Goal: Task Accomplishment & Management: Manage account settings

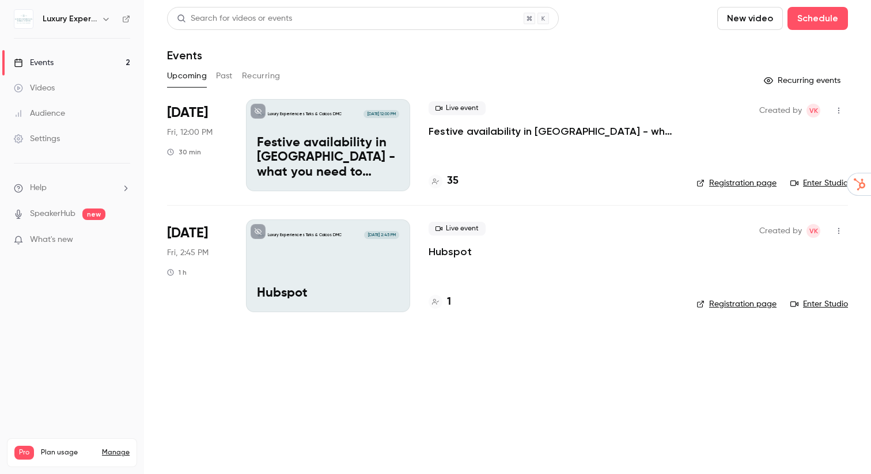
click at [339, 263] on div "Luxury Experiences Turks & Caicos DMC [DATE] 2:45 PM Hubspot" at bounding box center [328, 265] width 164 height 92
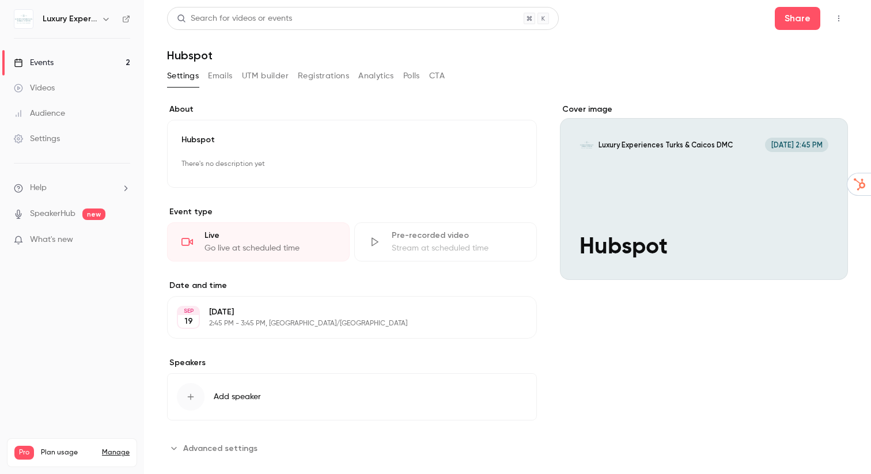
click at [564, 344] on div "Cover image Luxury Experiences Turks & Caicos DMC [DATE] 2:45 PM Hubspot" at bounding box center [704, 281] width 288 height 354
click at [222, 78] on button "Emails" at bounding box center [220, 76] width 24 height 18
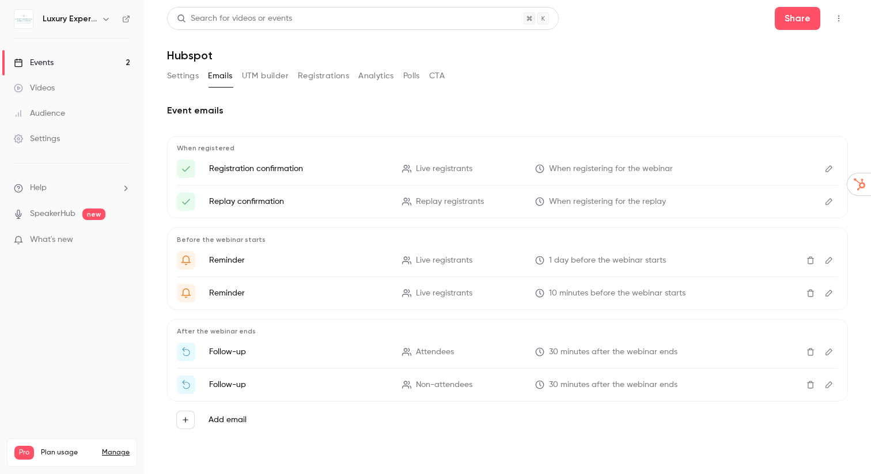
click at [180, 74] on button "Settings" at bounding box center [183, 76] width 32 height 18
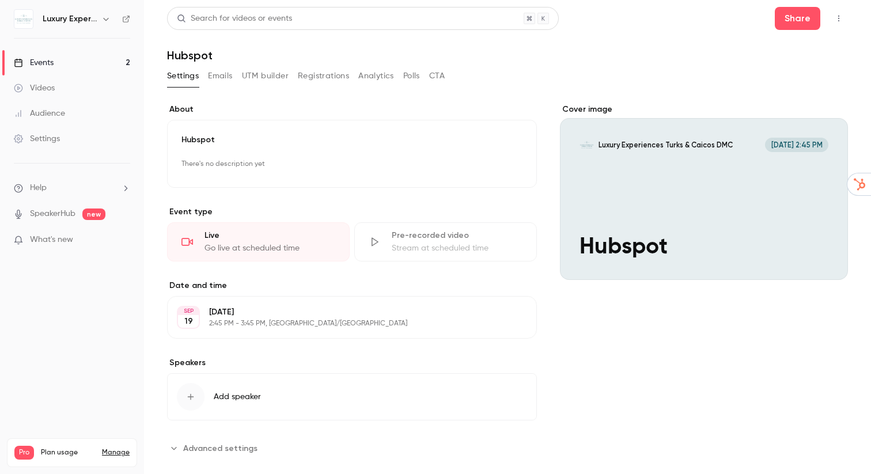
click at [515, 320] on button "Edit" at bounding box center [506, 317] width 42 height 18
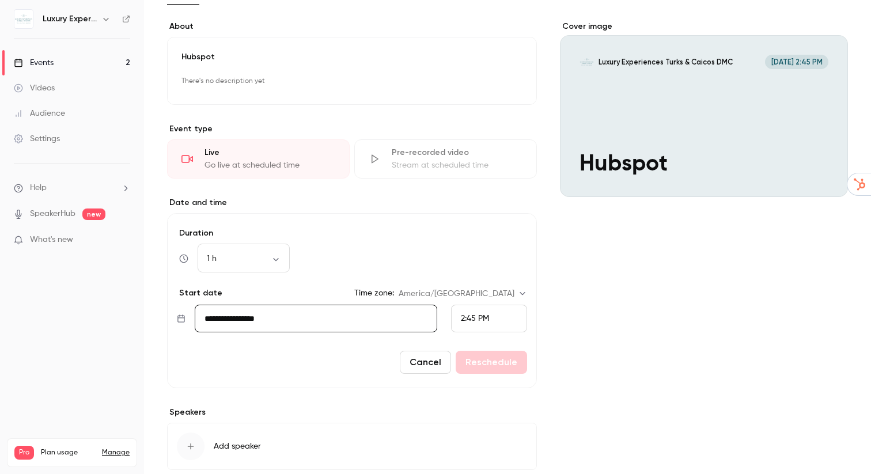
scroll to position [89, 0]
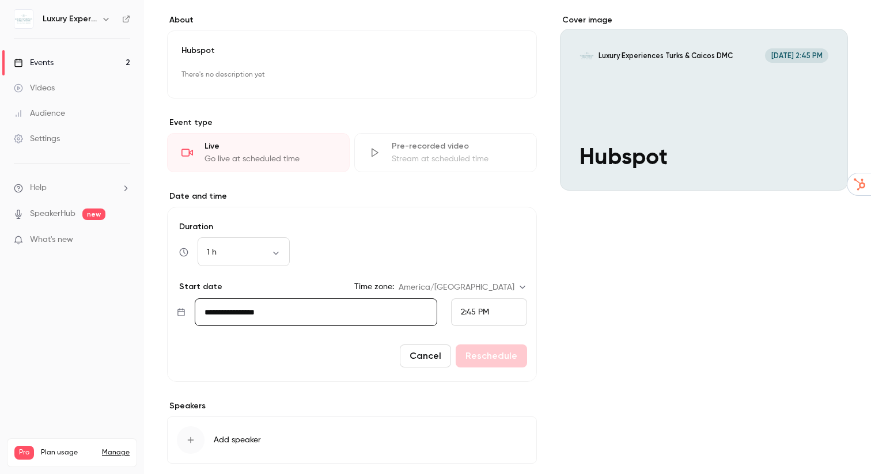
click at [492, 309] on div "2:45 PM" at bounding box center [489, 312] width 76 height 28
click at [479, 157] on div "9:00 AM" at bounding box center [489, 163] width 56 height 12
click at [495, 358] on button "Reschedule" at bounding box center [491, 355] width 71 height 23
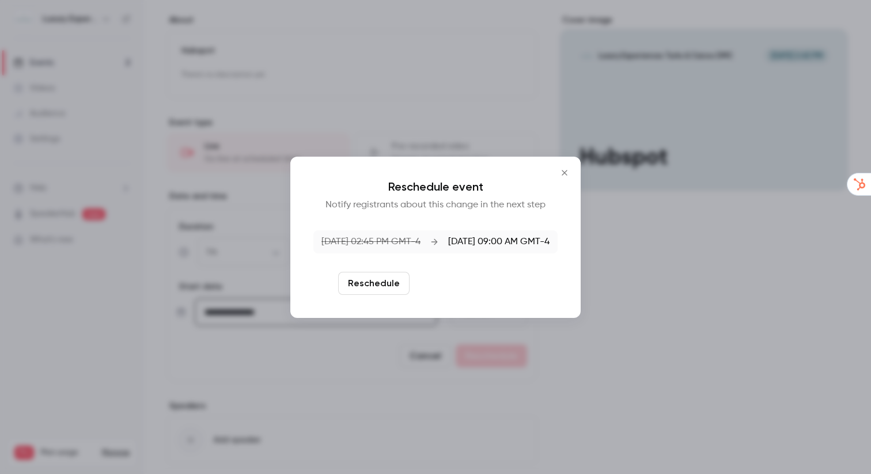
click at [469, 285] on button "Reschedule and notify" at bounding box center [473, 283] width 119 height 23
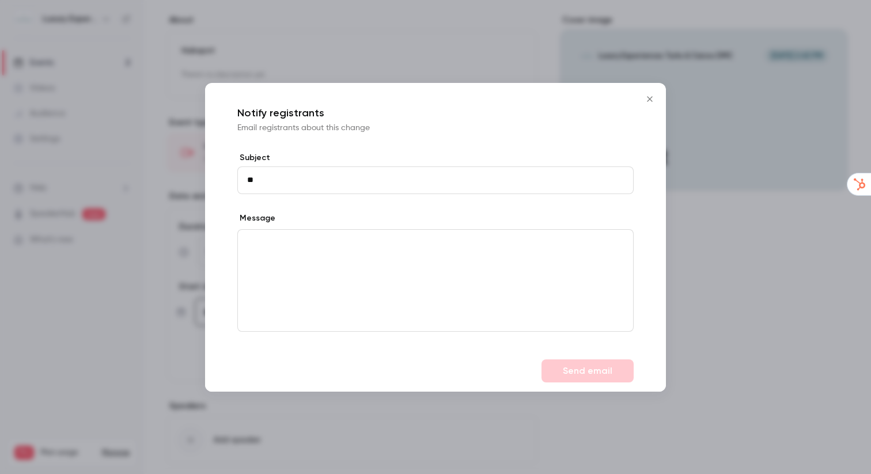
type input "*"
click at [650, 97] on icon "Close" at bounding box center [650, 98] width 14 height 9
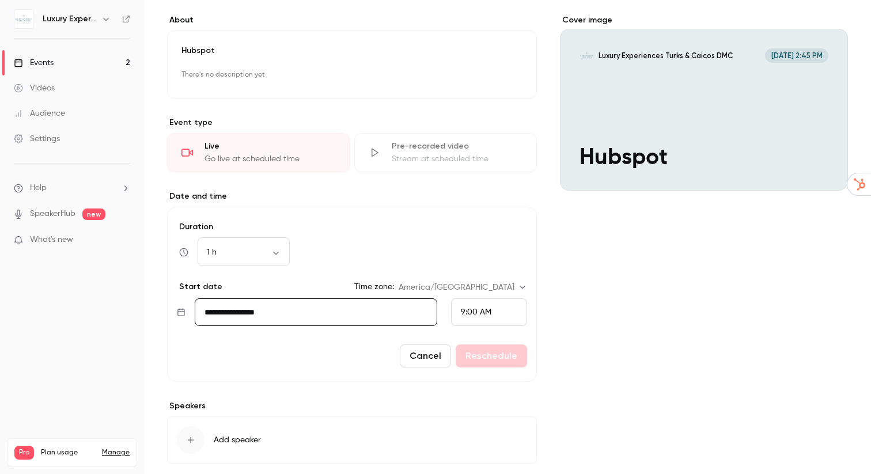
click at [667, 308] on div "Cover image Luxury Experiences Turks & Caicos DMC [DATE] 2:45 PM Hubspot" at bounding box center [704, 257] width 288 height 486
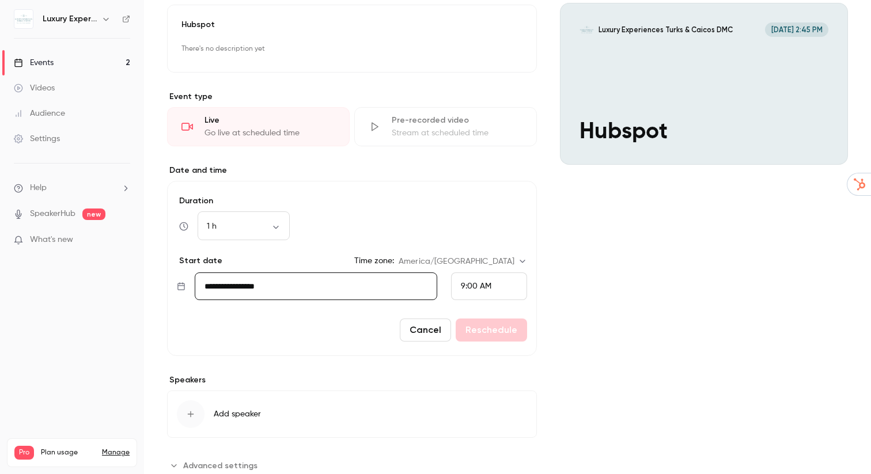
scroll to position [0, 0]
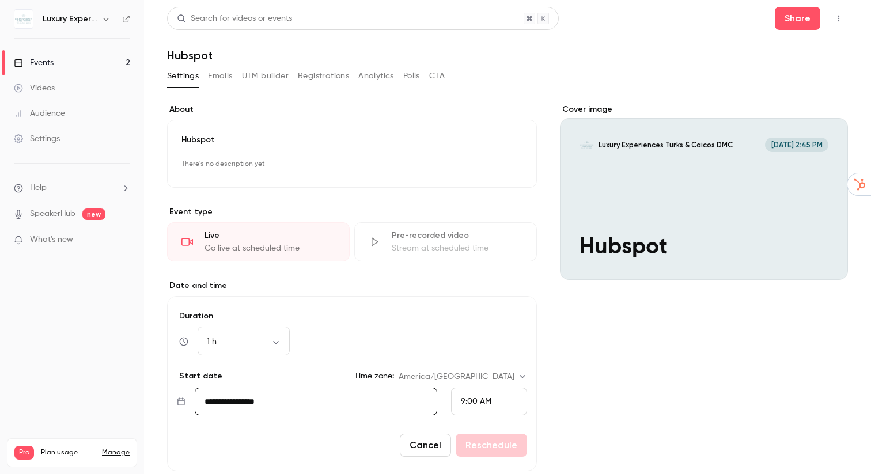
click at [217, 78] on button "Emails" at bounding box center [220, 76] width 24 height 18
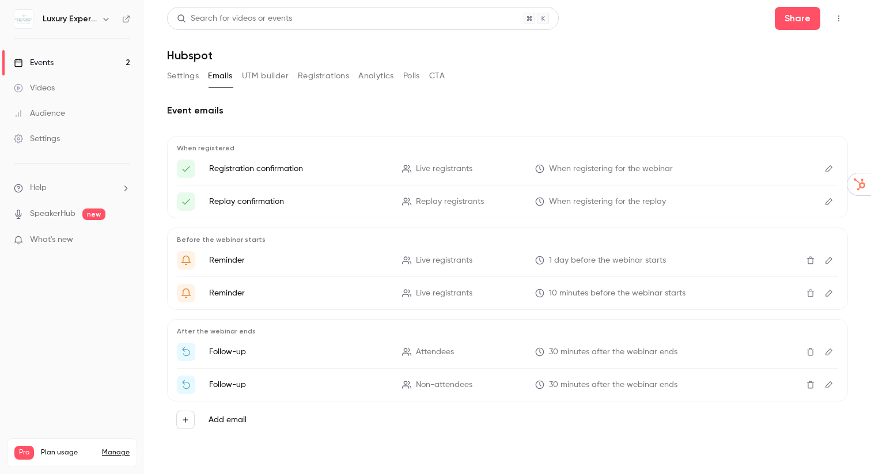
click at [332, 79] on button "Registrations" at bounding box center [323, 76] width 51 height 18
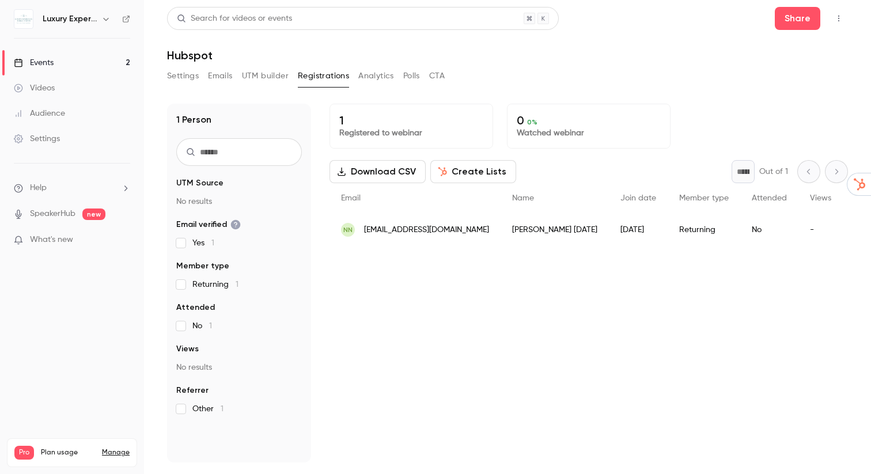
click at [385, 74] on button "Analytics" at bounding box center [376, 76] width 36 height 18
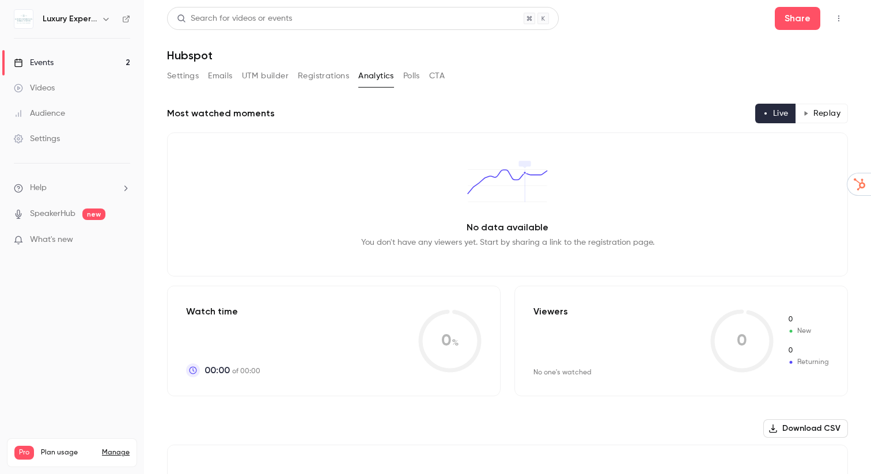
click at [408, 74] on button "Polls" at bounding box center [411, 76] width 17 height 18
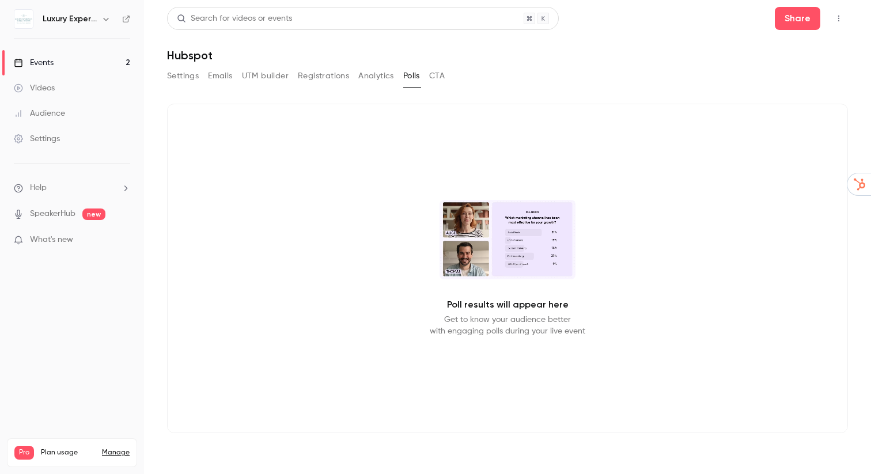
click at [439, 80] on button "CTA" at bounding box center [437, 76] width 16 height 18
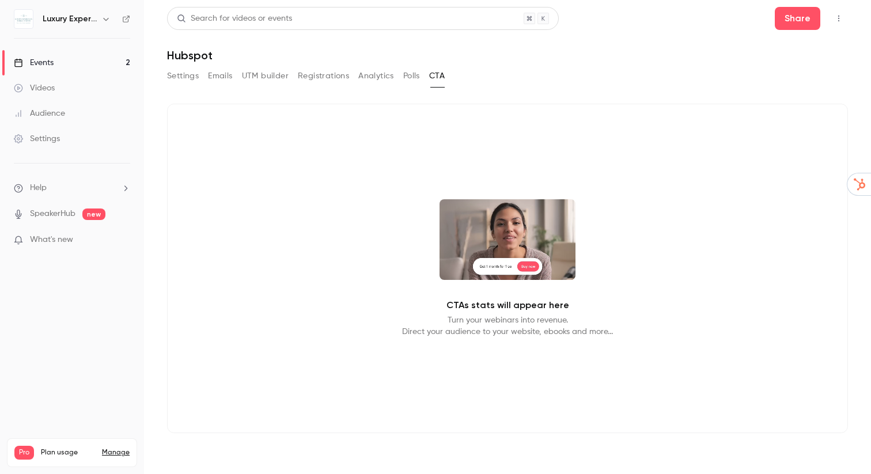
click at [179, 82] on button "Settings" at bounding box center [183, 76] width 32 height 18
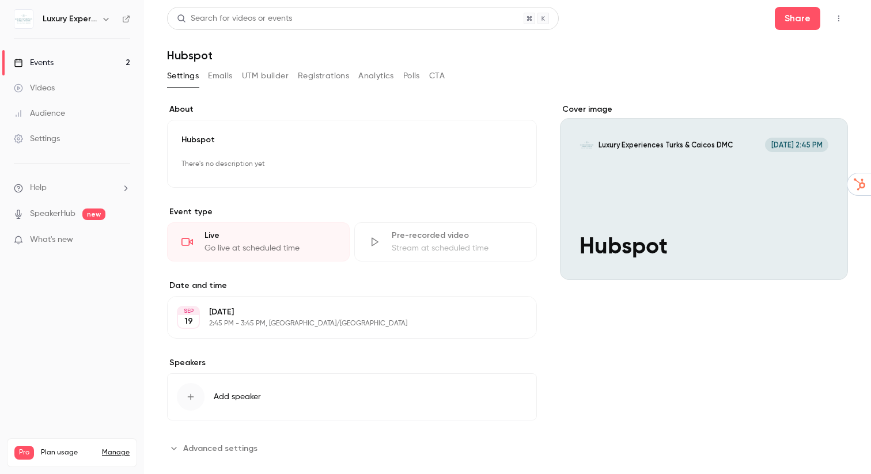
click at [217, 78] on button "Emails" at bounding box center [220, 76] width 24 height 18
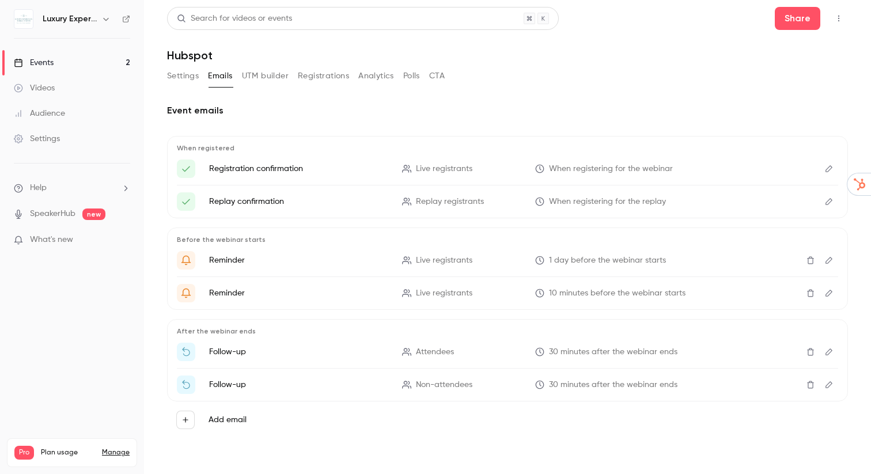
click at [66, 66] on link "Events 2" at bounding box center [72, 62] width 144 height 25
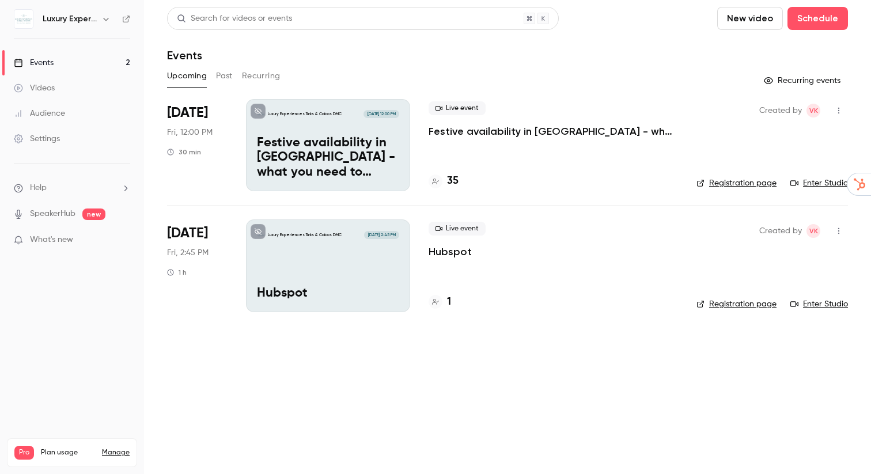
click at [352, 260] on div "Luxury Experiences Turks & Caicos DMC [DATE] 2:45 PM Hubspot" at bounding box center [328, 265] width 164 height 92
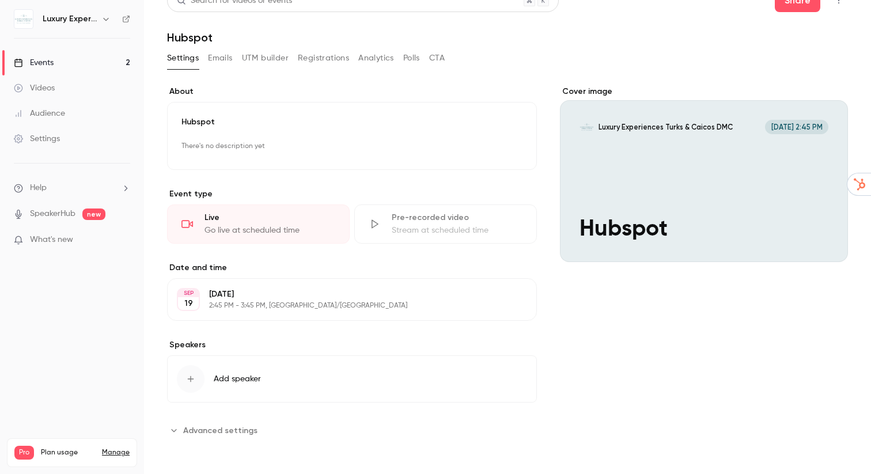
scroll to position [17, 0]
click at [512, 300] on button "Edit" at bounding box center [506, 300] width 42 height 18
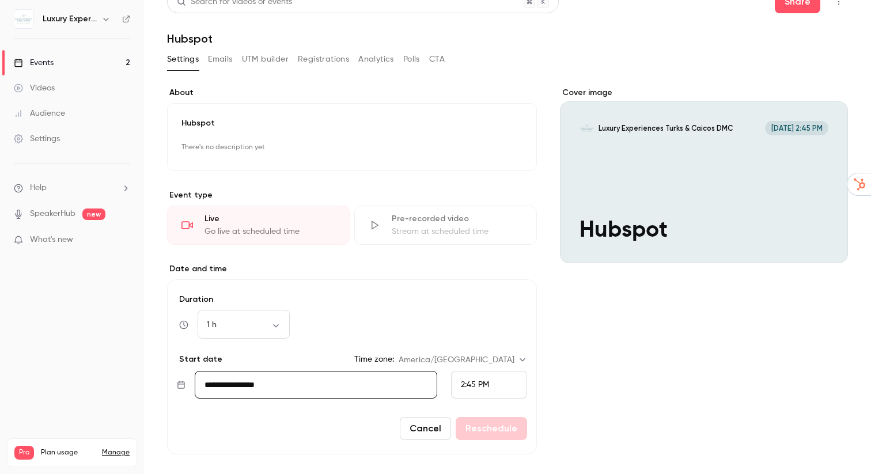
click at [481, 382] on span "2:45 PM" at bounding box center [475, 385] width 28 height 8
click at [483, 206] on span "9:00 AM" at bounding box center [476, 206] width 31 height 8
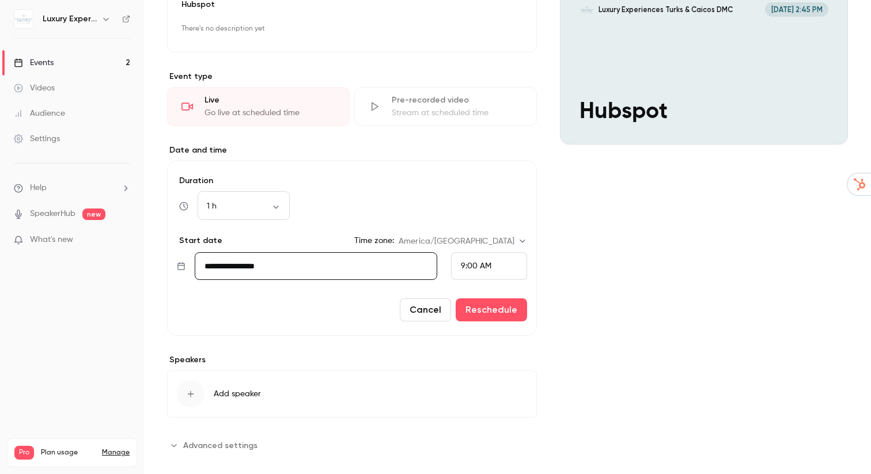
scroll to position [150, 0]
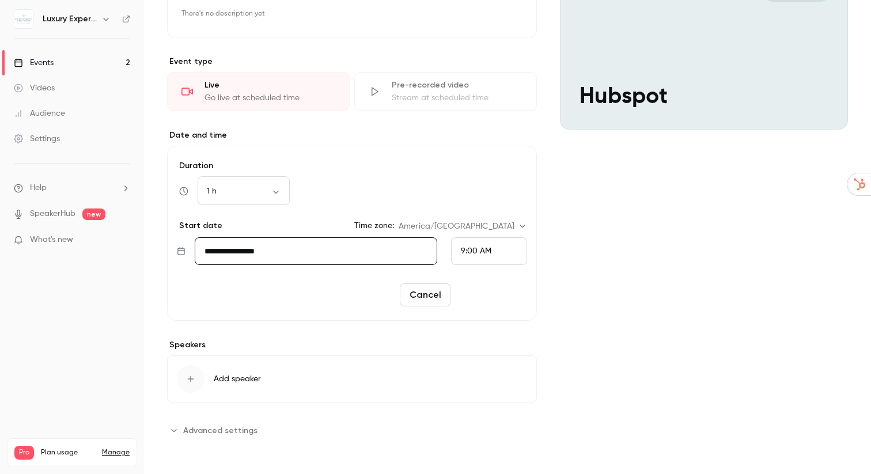
click at [490, 294] on button "Reschedule" at bounding box center [491, 294] width 71 height 23
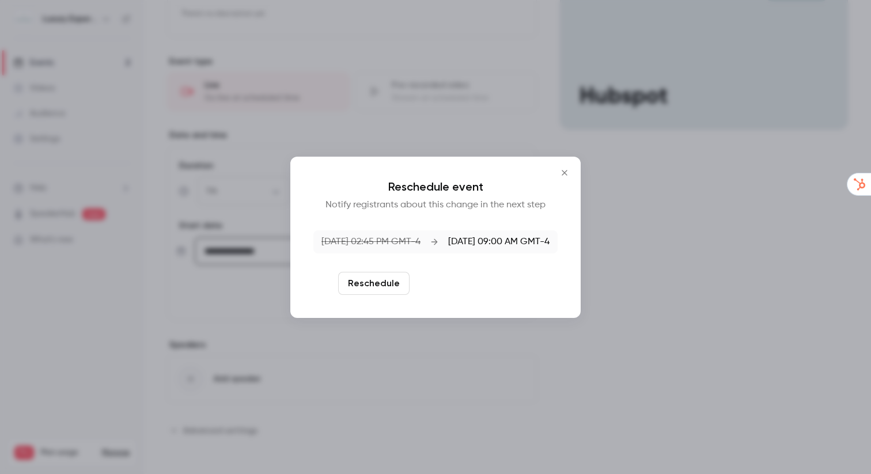
click at [480, 285] on button "Reschedule and notify" at bounding box center [473, 283] width 119 height 23
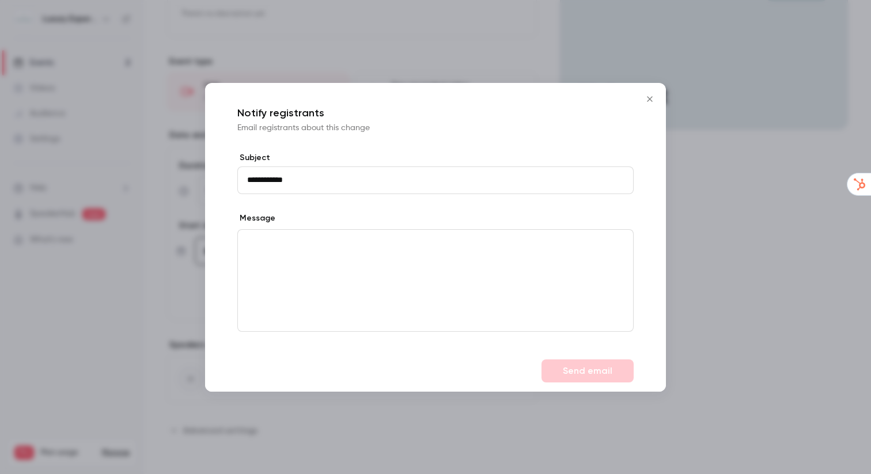
type input "**********"
click at [598, 372] on button "Send email" at bounding box center [587, 370] width 92 height 23
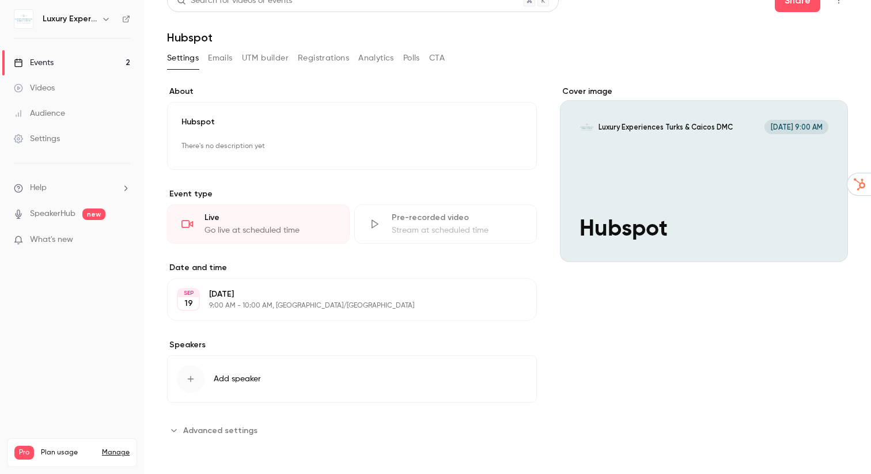
scroll to position [0, 0]
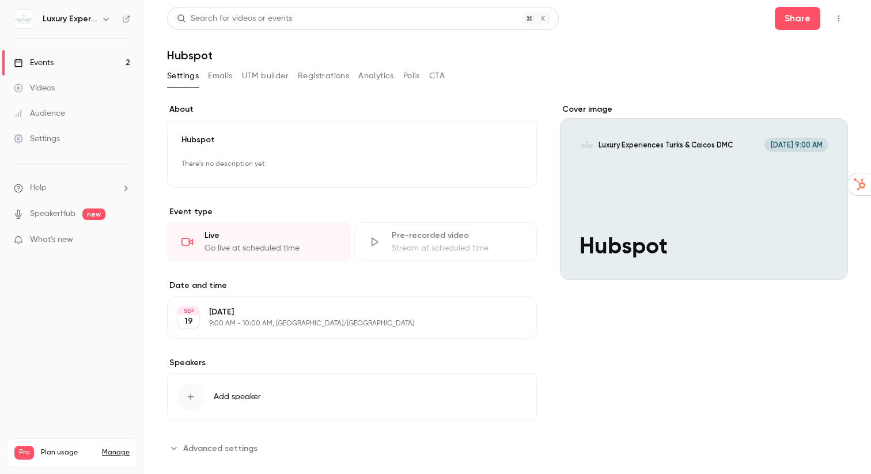
click at [191, 446] on span "Advanced settings" at bounding box center [220, 448] width 74 height 12
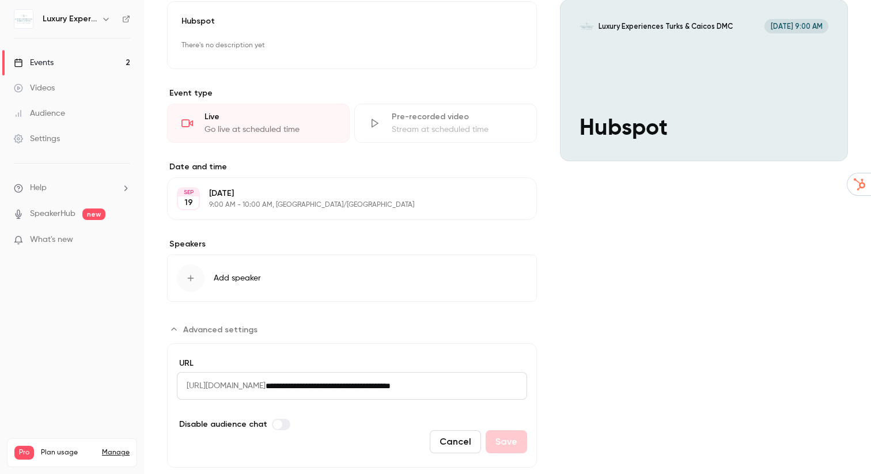
scroll to position [118, 0]
click at [180, 332] on button "Advanced settings" at bounding box center [215, 330] width 97 height 18
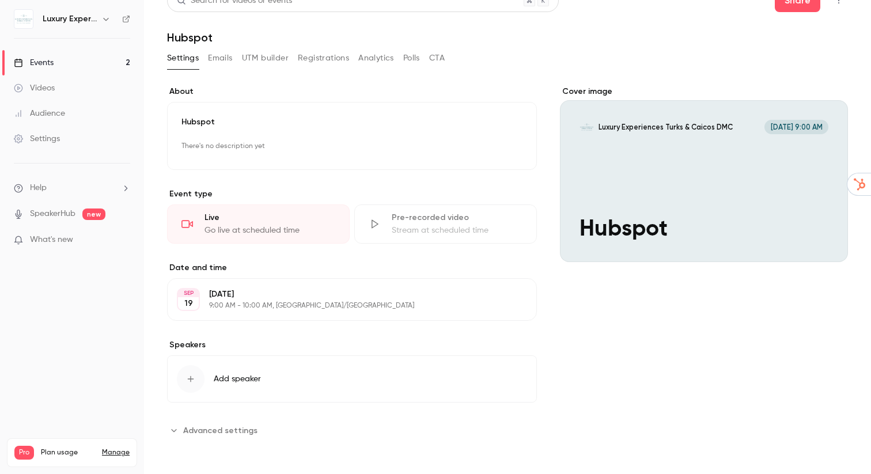
scroll to position [0, 0]
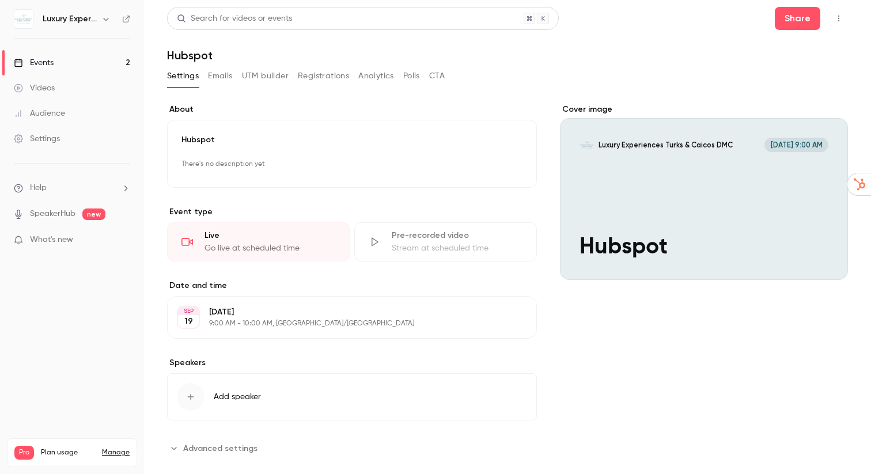
click at [841, 24] on button "button" at bounding box center [838, 18] width 18 height 18
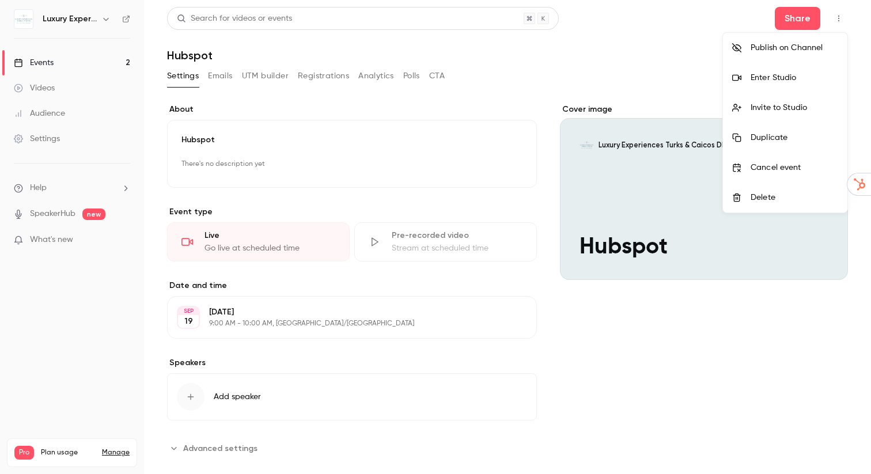
click at [781, 114] on li "Invite to Studio" at bounding box center [785, 108] width 124 height 30
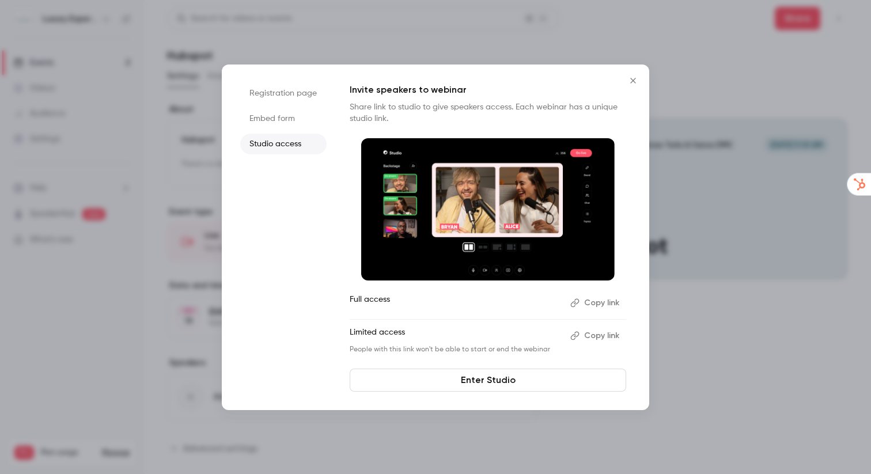
click at [295, 98] on li "Registration page" at bounding box center [283, 93] width 86 height 21
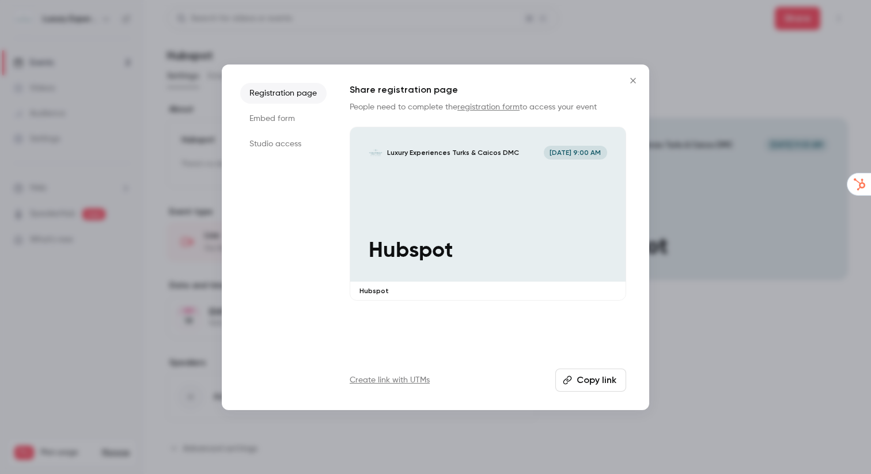
click at [293, 120] on li "Embed form" at bounding box center [283, 118] width 86 height 21
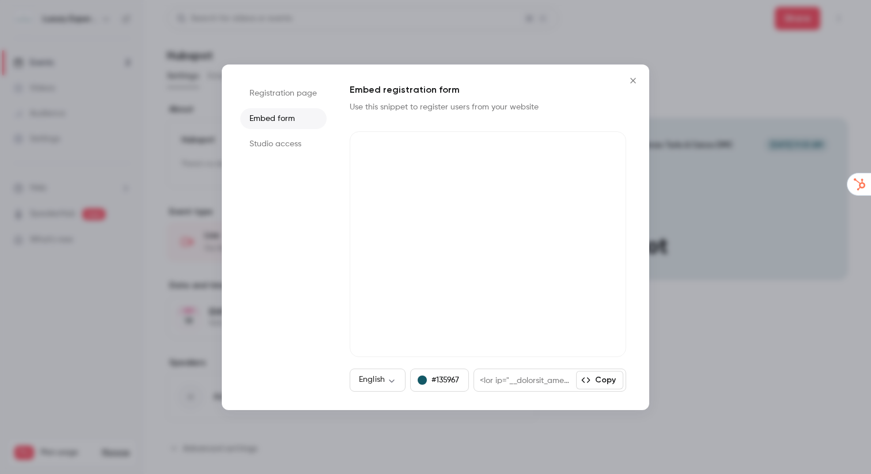
click at [289, 145] on li "Studio access" at bounding box center [283, 144] width 86 height 21
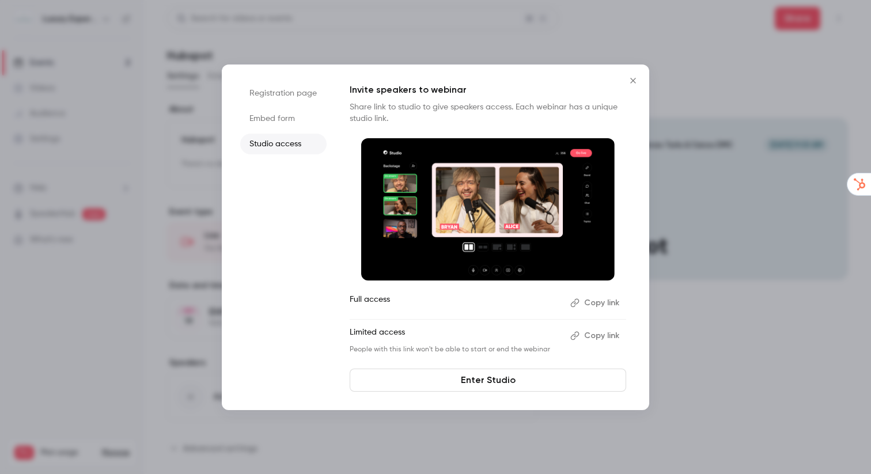
click at [633, 80] on icon "Close" at bounding box center [632, 80] width 5 height 5
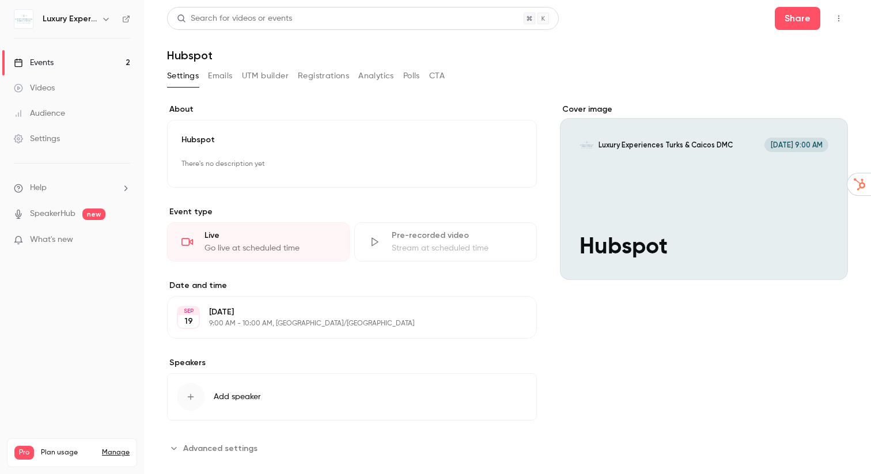
click at [839, 22] on icon "button" at bounding box center [838, 18] width 9 height 8
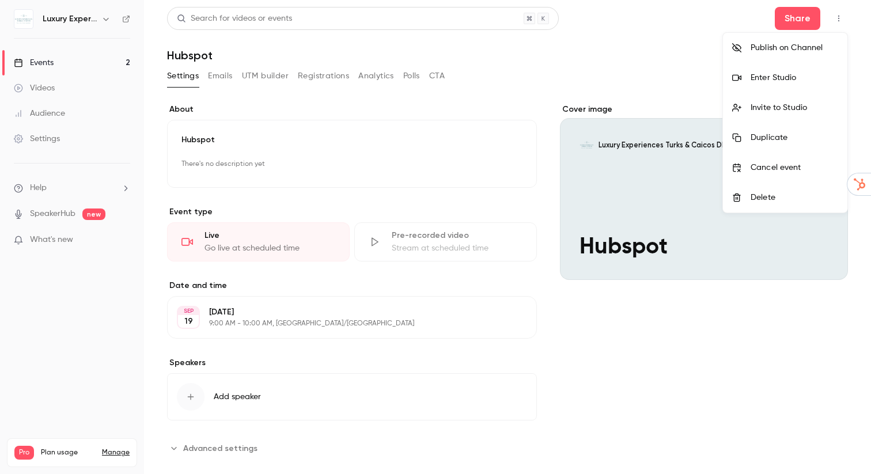
click at [568, 336] on div at bounding box center [435, 237] width 871 height 474
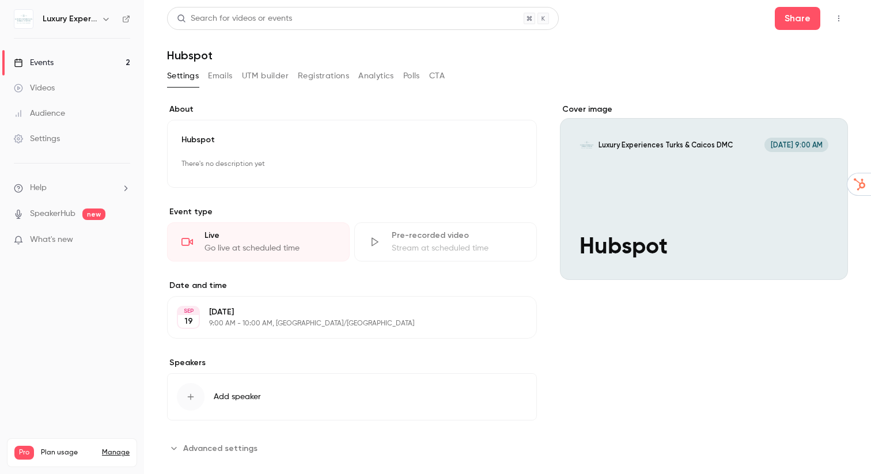
click at [251, 246] on div "Go live at scheduled time" at bounding box center [269, 248] width 131 height 12
click at [260, 248] on div "Go live at scheduled time" at bounding box center [269, 248] width 131 height 12
click at [286, 243] on div "Go live at scheduled time" at bounding box center [269, 248] width 131 height 12
click at [840, 20] on icon "button" at bounding box center [838, 18] width 9 height 8
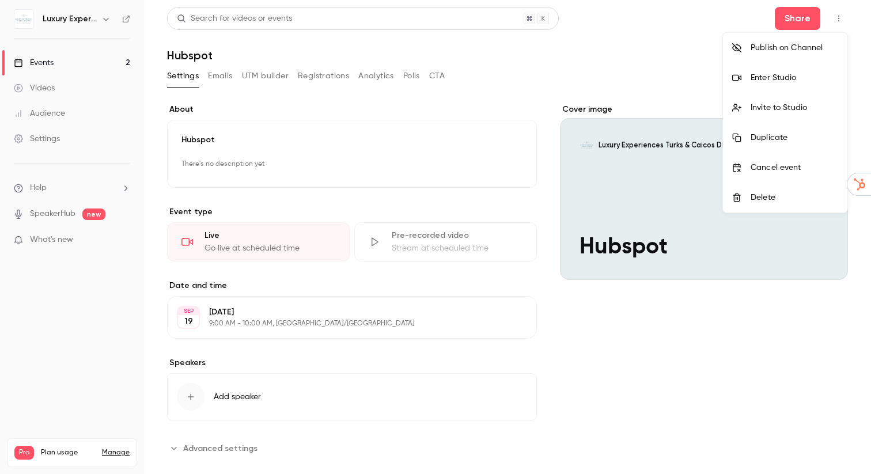
click at [765, 82] on div "Enter Studio" at bounding box center [794, 78] width 88 height 12
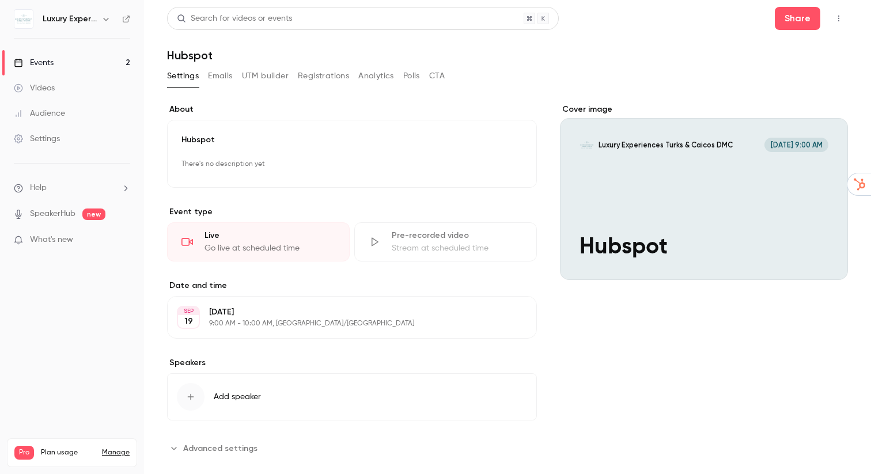
click at [842, 19] on icon "button" at bounding box center [838, 18] width 9 height 8
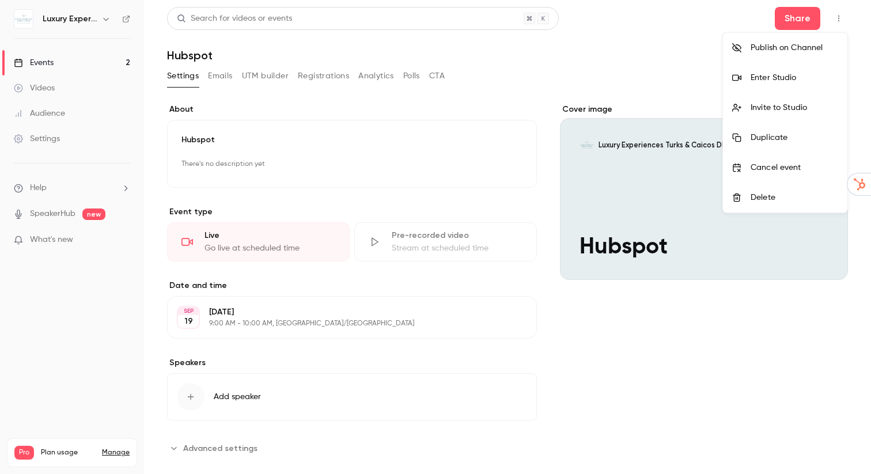
click at [767, 107] on div "Invite to Studio" at bounding box center [794, 108] width 88 height 12
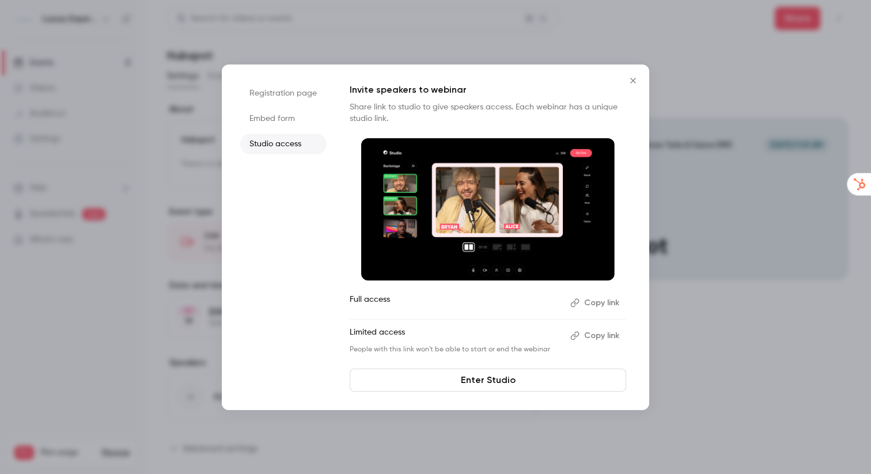
click at [604, 305] on button "Copy link" at bounding box center [596, 303] width 60 height 18
click at [632, 77] on icon "Close" at bounding box center [633, 80] width 14 height 9
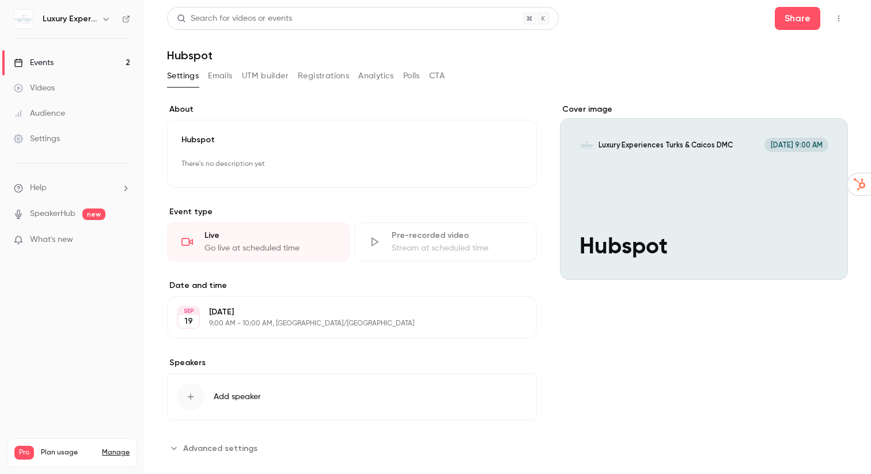
scroll to position [18, 0]
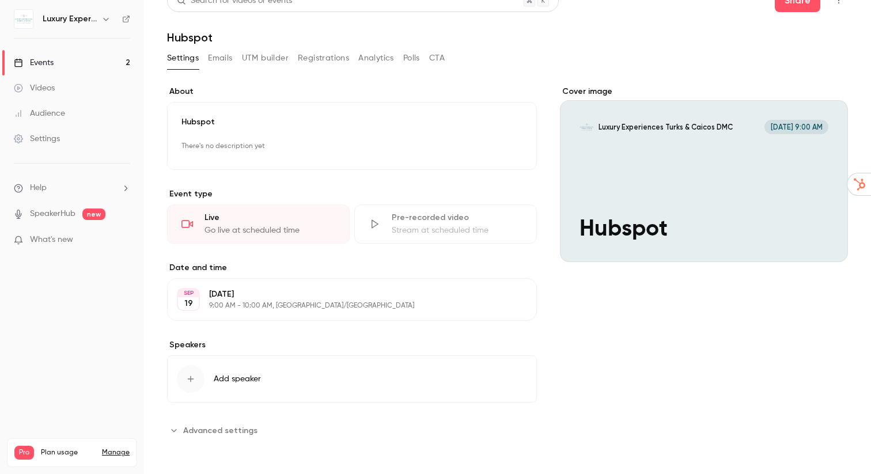
click at [236, 384] on span "Add speaker" at bounding box center [237, 379] width 47 height 12
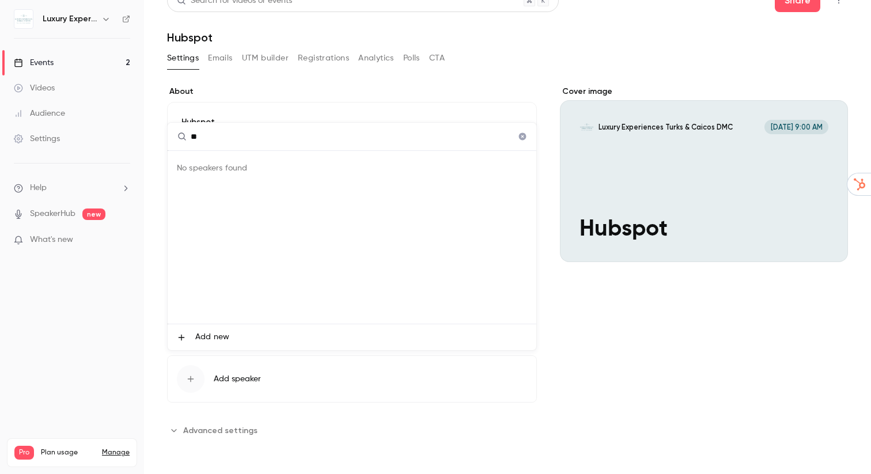
type input "*"
click at [643, 302] on div at bounding box center [435, 237] width 871 height 474
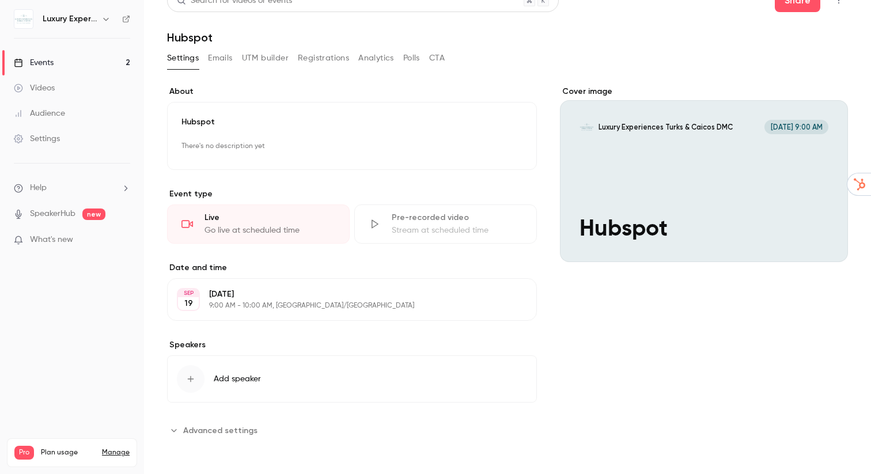
scroll to position [0, 0]
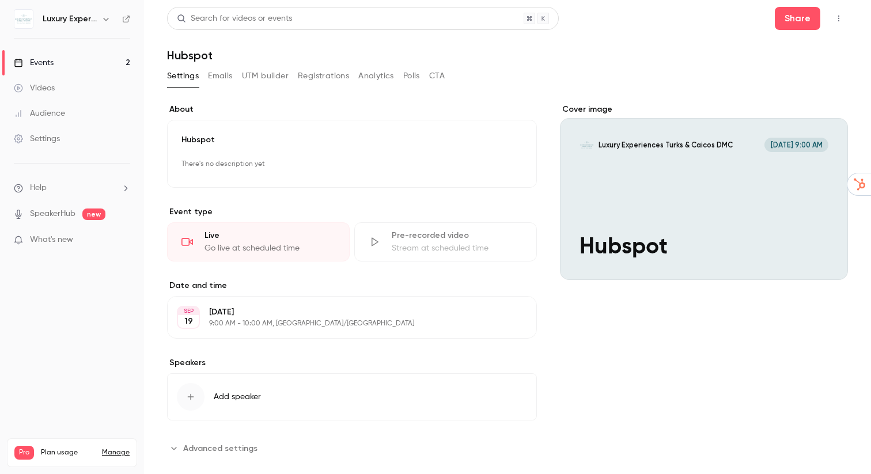
click at [223, 77] on button "Emails" at bounding box center [220, 76] width 24 height 18
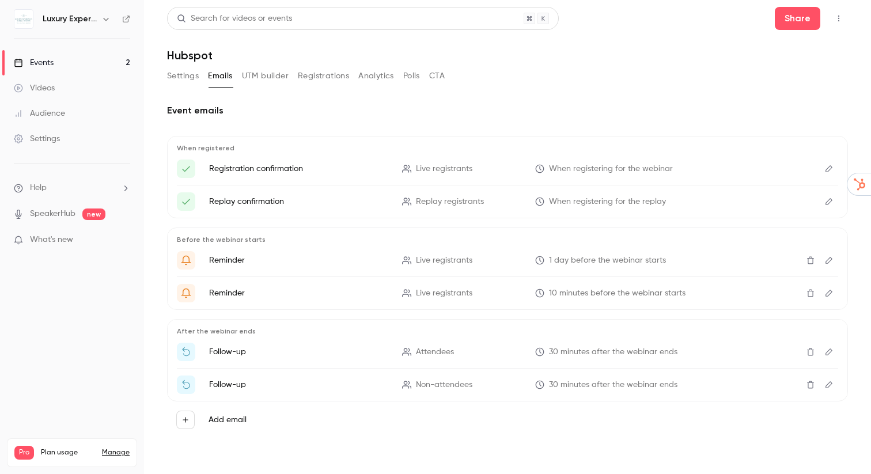
click at [70, 62] on link "Events 2" at bounding box center [72, 62] width 144 height 25
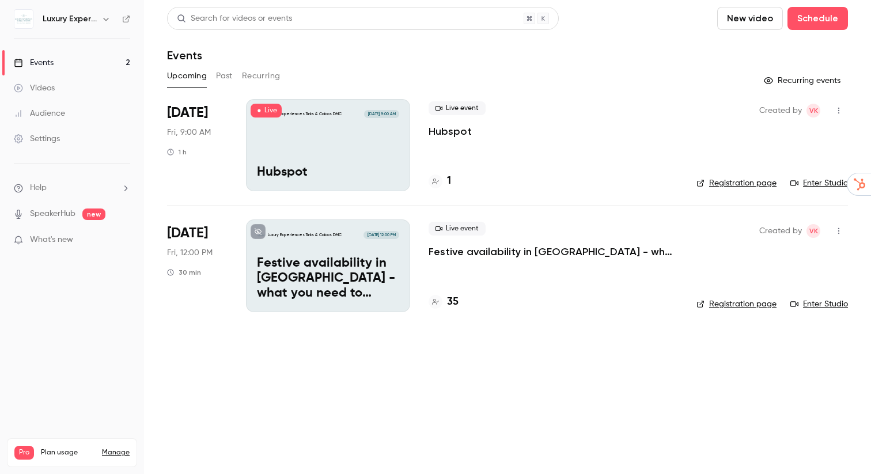
click at [840, 111] on icon "button" at bounding box center [838, 111] width 9 height 8
click at [761, 172] on div "Invite to Studio" at bounding box center [794, 170] width 88 height 12
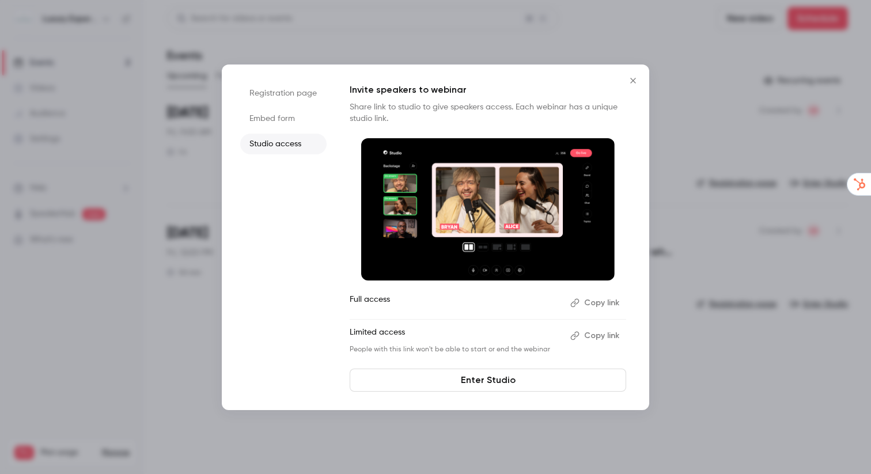
click at [593, 300] on button "Copy link" at bounding box center [596, 303] width 60 height 18
click at [635, 78] on icon "Close" at bounding box center [632, 80] width 5 height 5
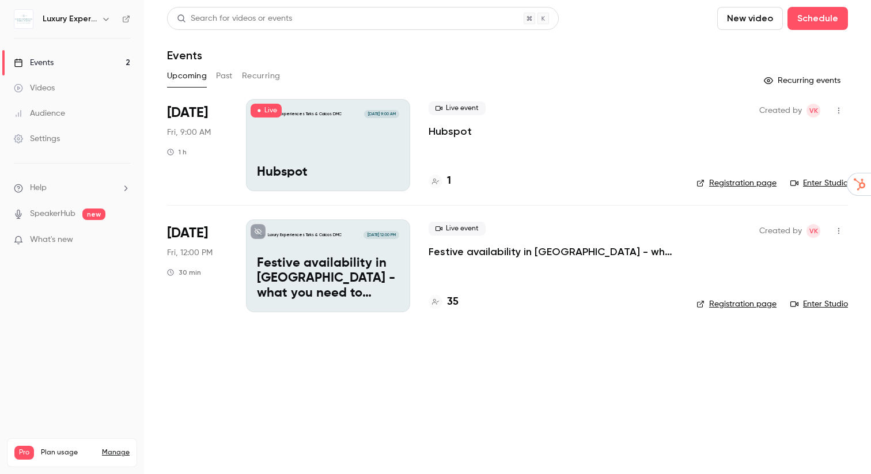
click at [59, 87] on link "Videos" at bounding box center [72, 87] width 144 height 25
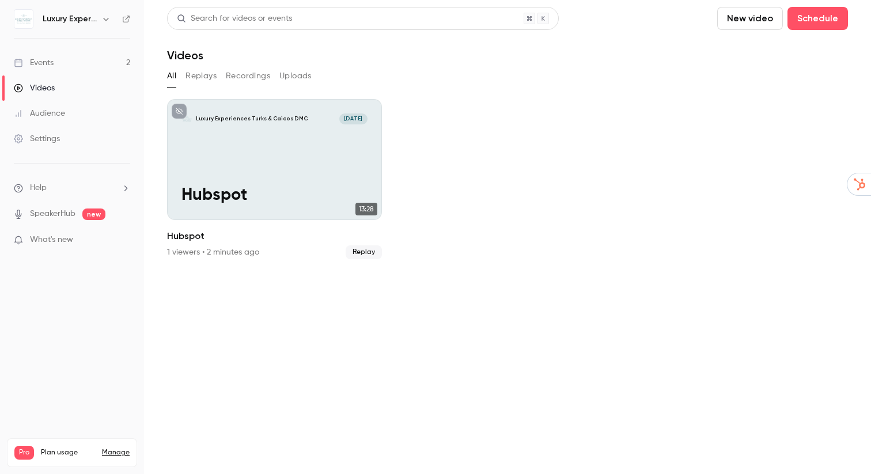
click at [86, 57] on link "Events 2" at bounding box center [72, 62] width 144 height 25
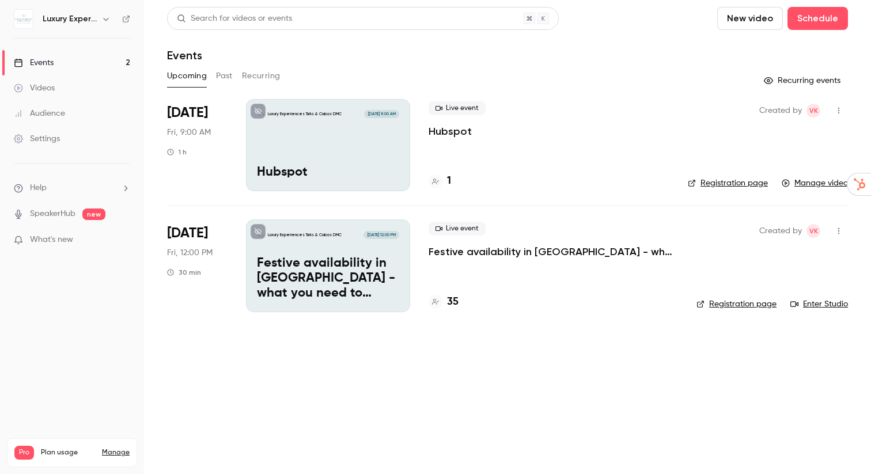
click at [225, 78] on button "Past" at bounding box center [224, 76] width 17 height 18
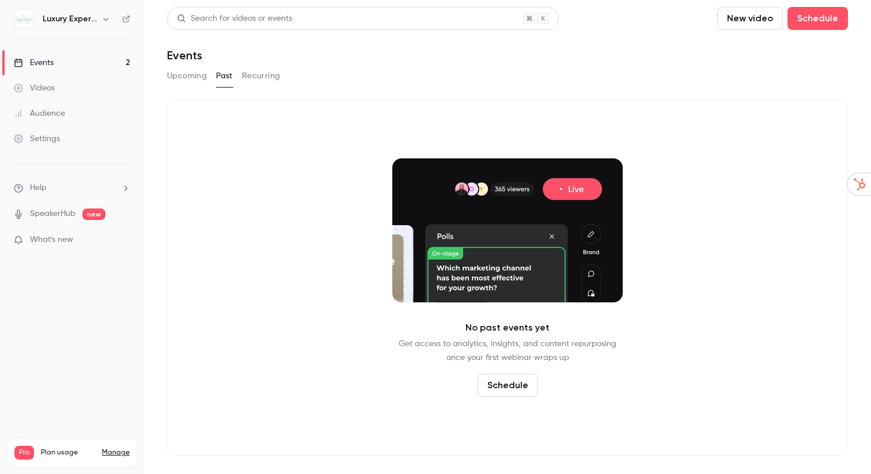
click at [196, 78] on button "Upcoming" at bounding box center [187, 76] width 40 height 18
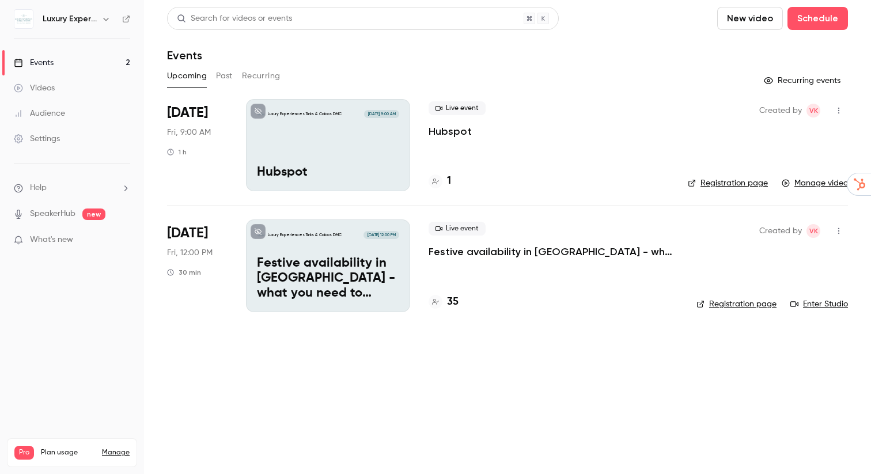
click at [63, 113] on div "Audience" at bounding box center [39, 114] width 51 height 12
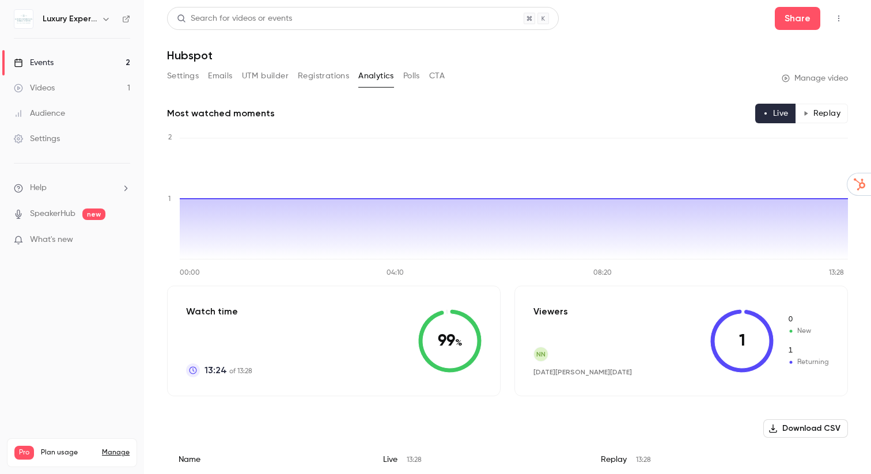
click at [60, 215] on link "SpeakerHub" at bounding box center [53, 214] width 46 height 12
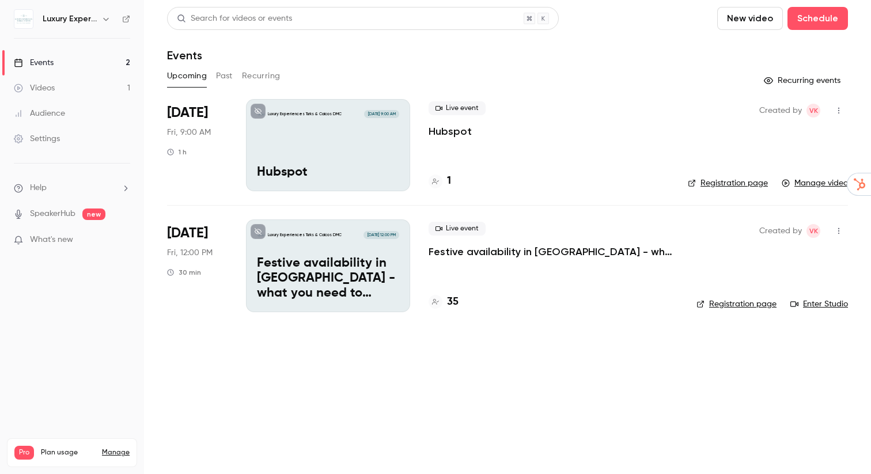
click at [356, 126] on div "Luxury Experiences Turks & Caicos DMC Sep 19, 9:00 AM Hubspot" at bounding box center [328, 145] width 164 height 92
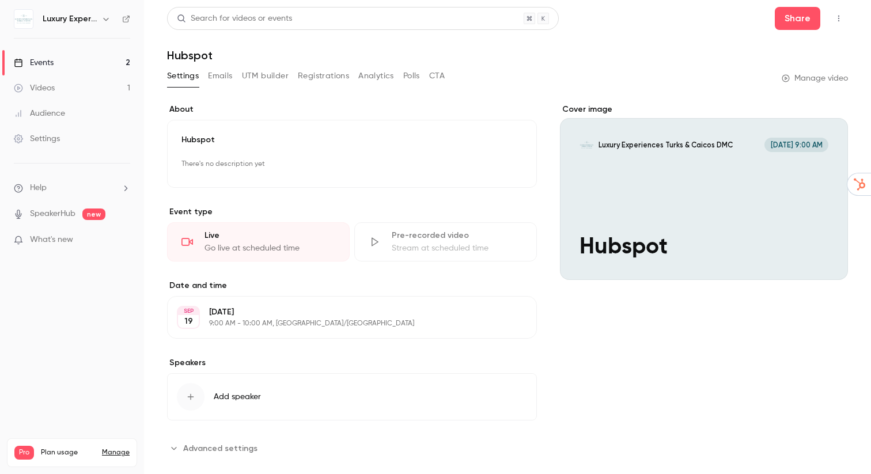
click at [52, 65] on div "Events" at bounding box center [34, 63] width 40 height 12
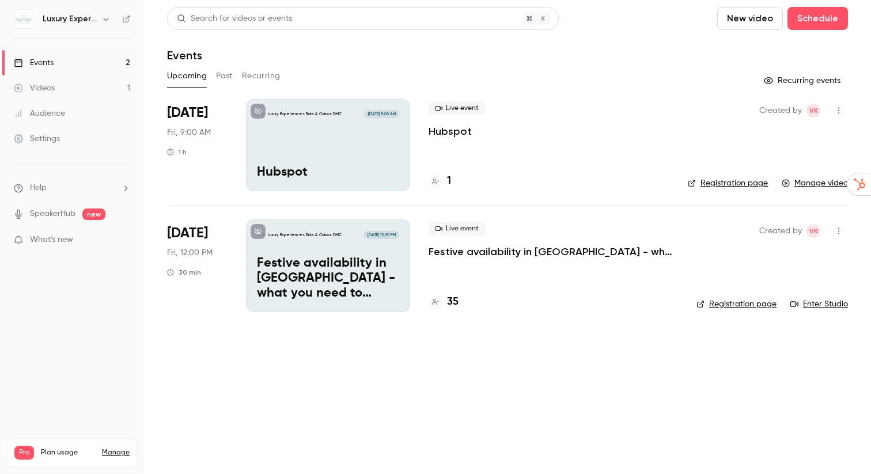
click at [338, 259] on p "Festive availability in [GEOGRAPHIC_DATA] - what you need to know!" at bounding box center [328, 278] width 142 height 44
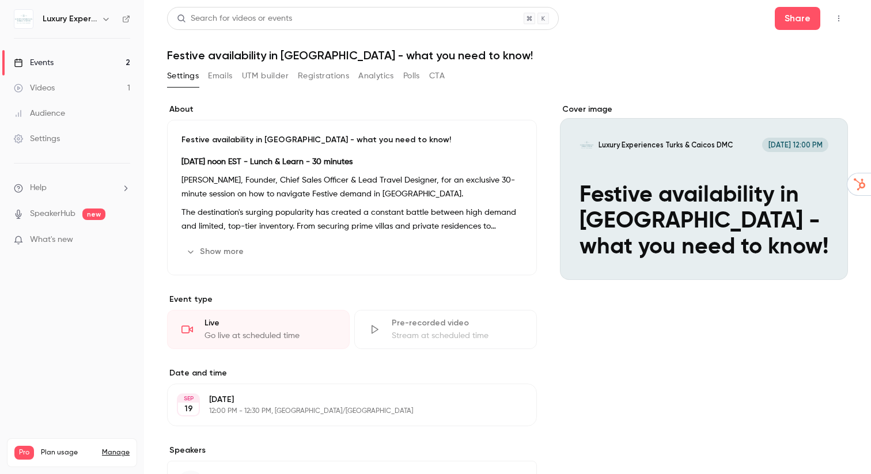
click at [830, 261] on icon "Cover image" at bounding box center [827, 259] width 13 height 9
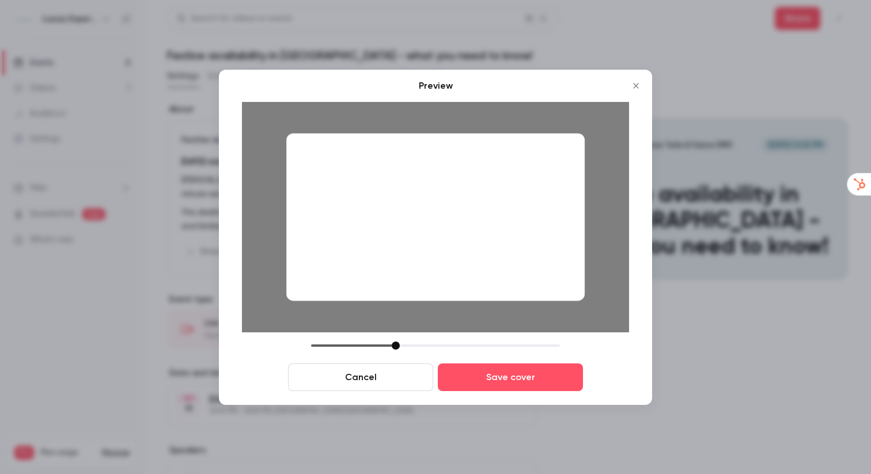
click at [395, 348] on div at bounding box center [396, 346] width 8 height 8
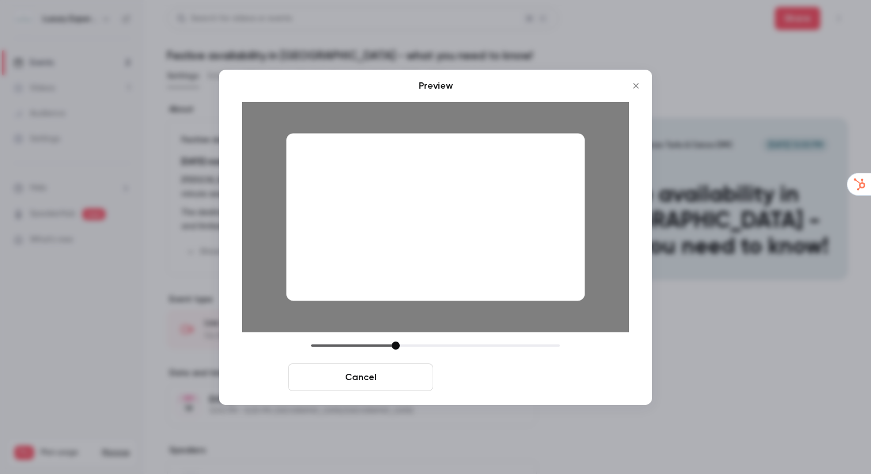
click at [489, 379] on button "Save cover" at bounding box center [510, 377] width 145 height 28
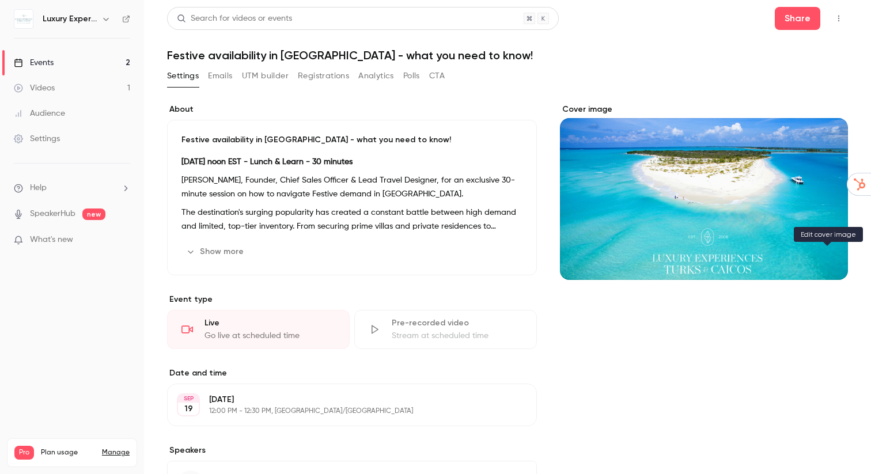
click at [824, 260] on icon "Cover image" at bounding box center [826, 258] width 7 height 7
click at [838, 18] on icon "button" at bounding box center [838, 19] width 1 height 6
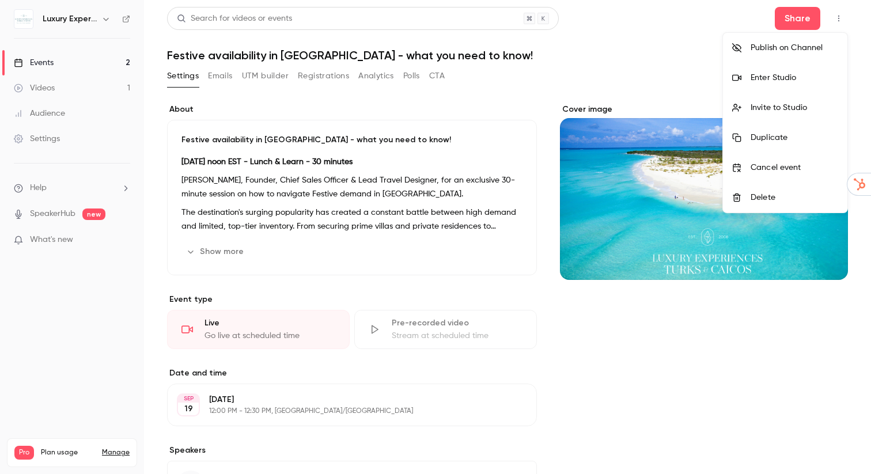
click at [680, 330] on div at bounding box center [435, 237] width 871 height 474
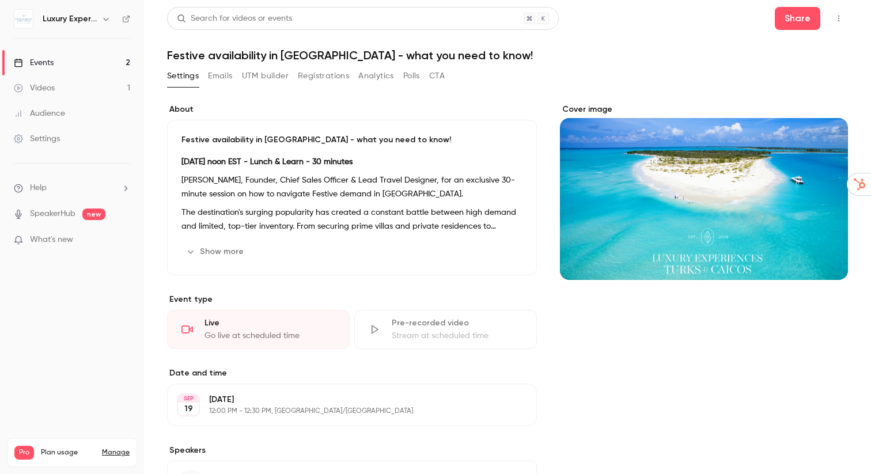
click at [387, 75] on button "Analytics" at bounding box center [376, 76] width 36 height 18
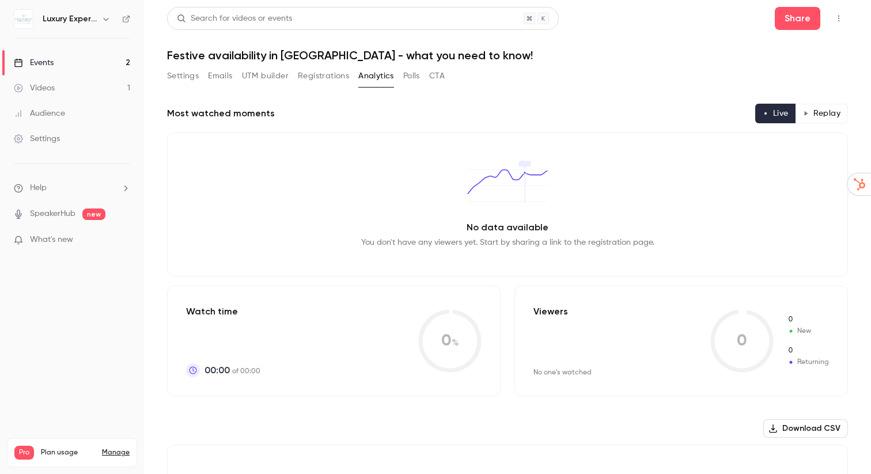
click at [413, 78] on button "Polls" at bounding box center [411, 76] width 17 height 18
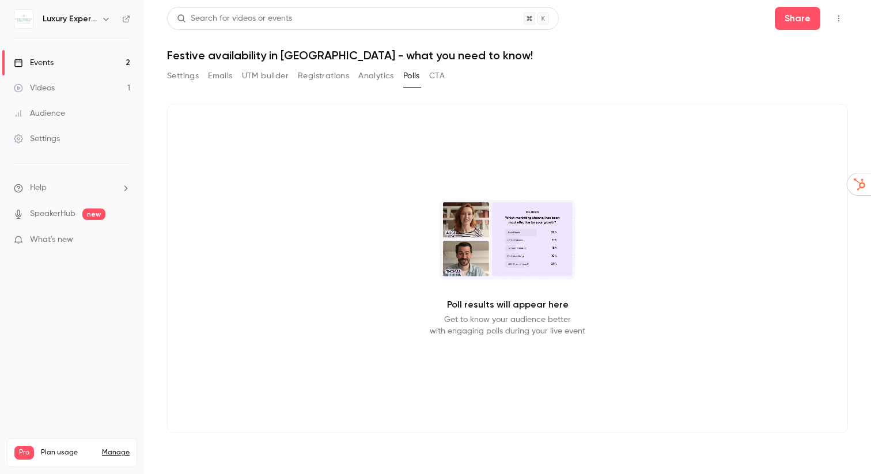
click at [440, 79] on button "CTA" at bounding box center [437, 76] width 16 height 18
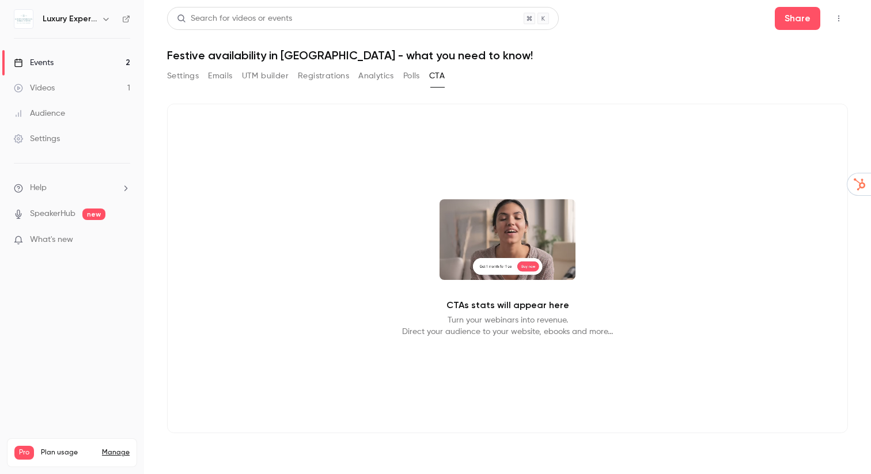
click at [327, 77] on button "Registrations" at bounding box center [323, 76] width 51 height 18
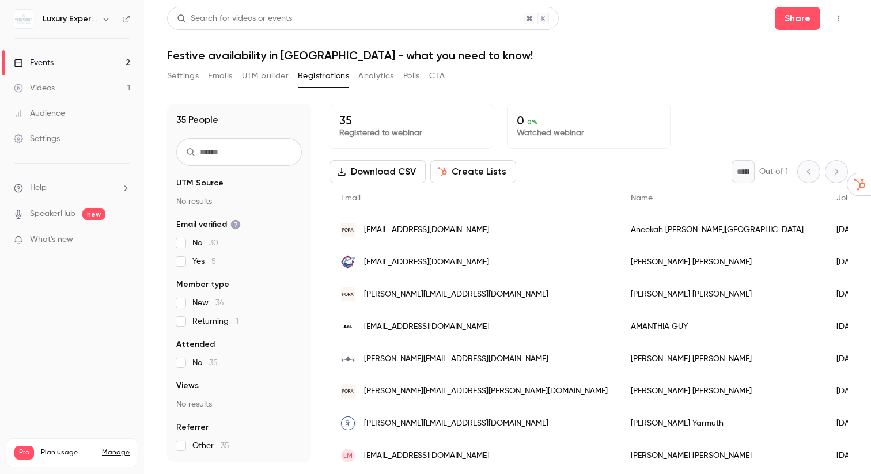
click at [226, 76] on button "Emails" at bounding box center [220, 76] width 24 height 18
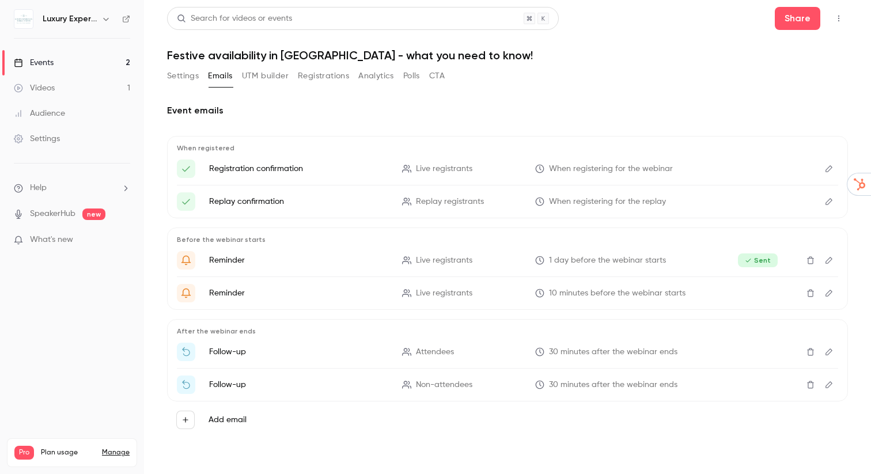
click at [830, 295] on icon "Edit" at bounding box center [828, 293] width 9 height 8
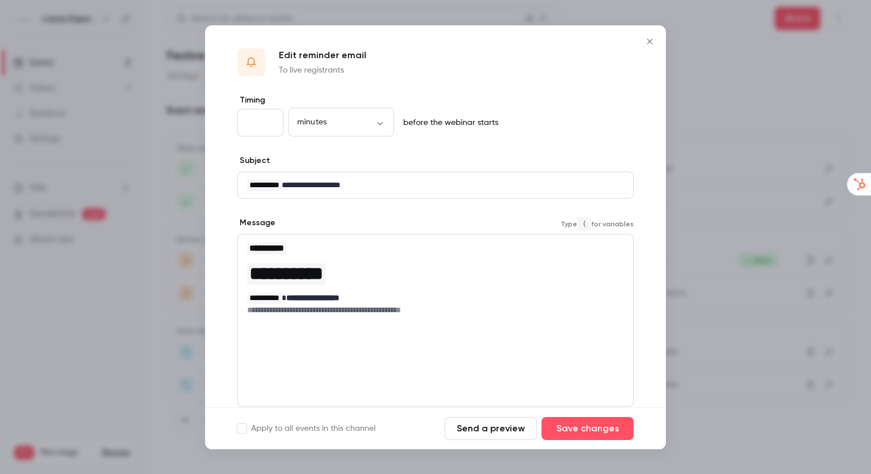
click at [496, 316] on div "**********" at bounding box center [435, 278] width 395 height 88
click at [650, 41] on icon "Close" at bounding box center [649, 41] width 5 height 5
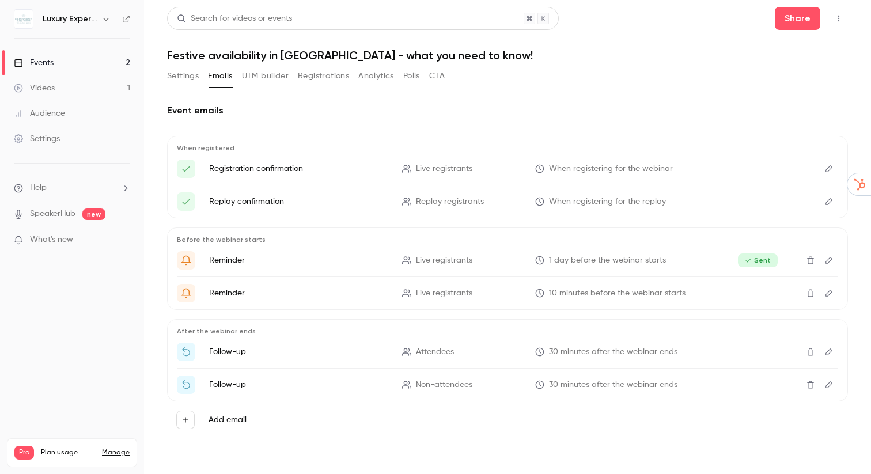
click at [829, 293] on icon "Edit" at bounding box center [828, 293] width 9 height 8
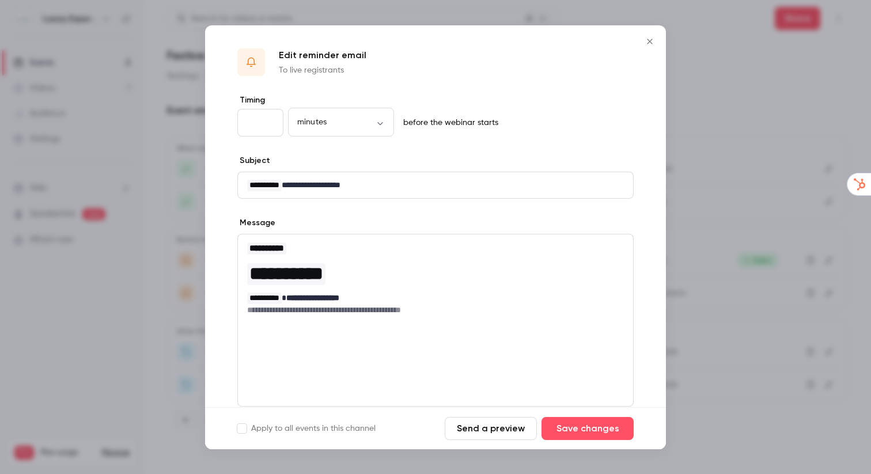
click at [648, 37] on icon "Close" at bounding box center [650, 41] width 14 height 9
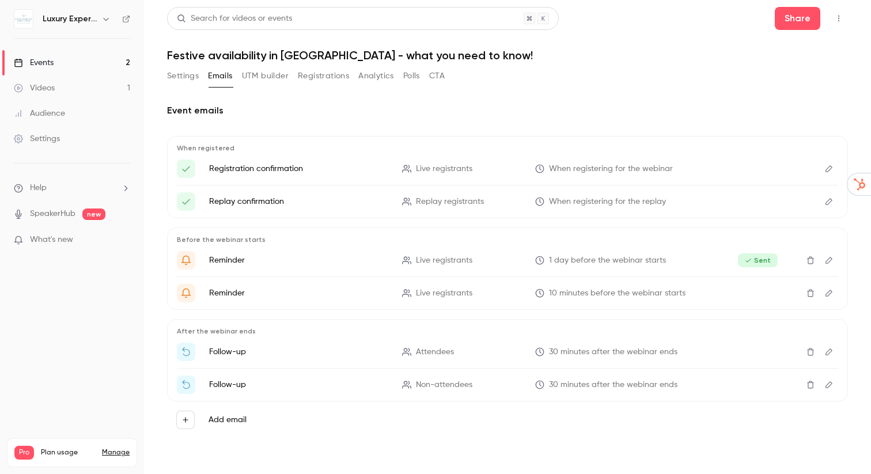
click at [829, 260] on icon "Edit" at bounding box center [828, 260] width 9 height 8
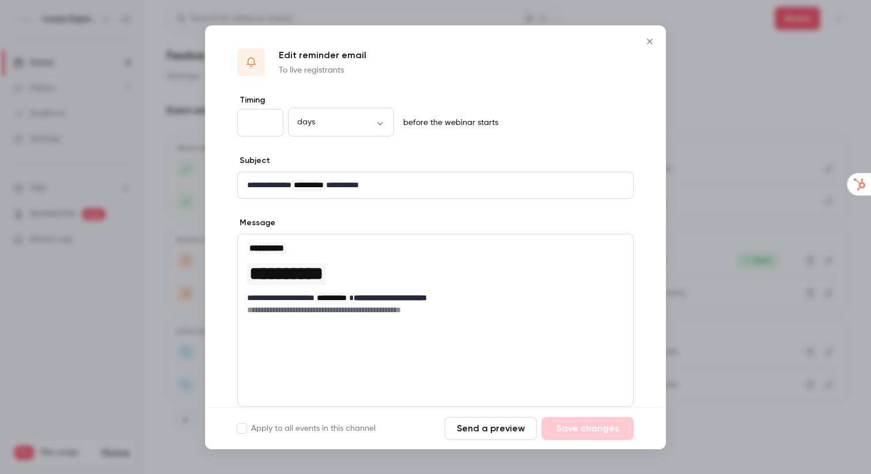
click at [495, 427] on button "Send a preview" at bounding box center [491, 428] width 92 height 23
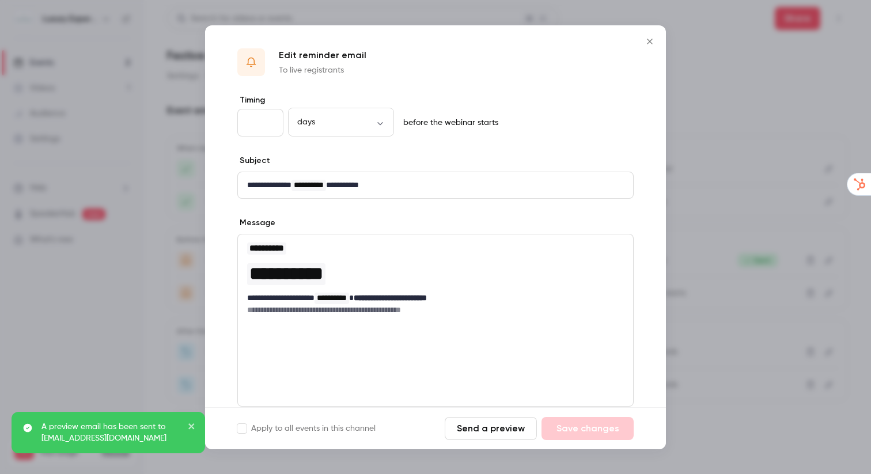
click at [647, 39] on icon "Close" at bounding box center [649, 41] width 5 height 5
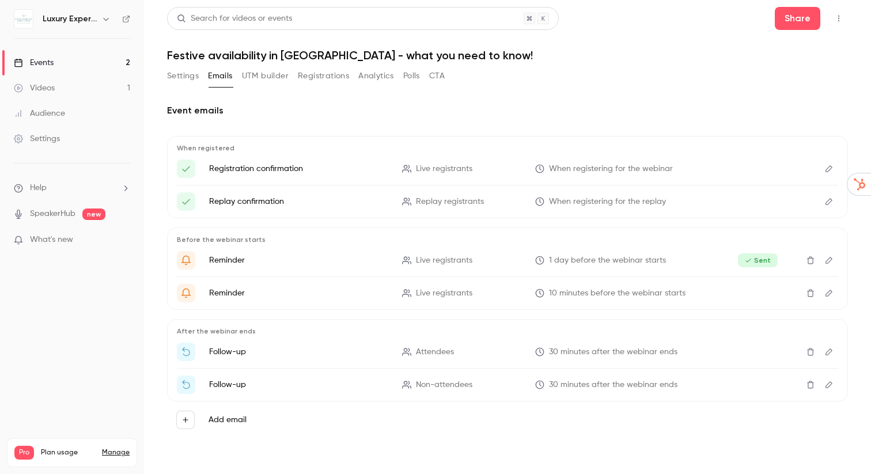
click at [827, 388] on icon "Edit" at bounding box center [828, 384] width 7 height 7
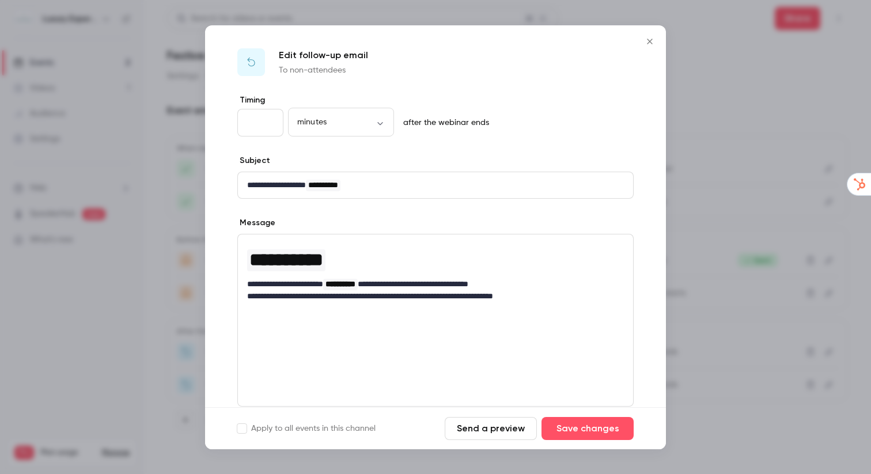
click at [649, 43] on icon "Close" at bounding box center [650, 41] width 14 height 9
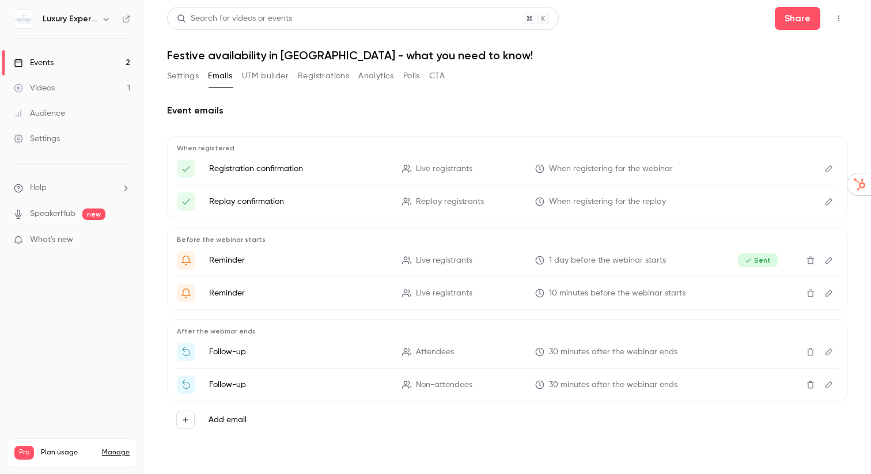
click at [832, 350] on icon "Edit" at bounding box center [828, 352] width 9 height 8
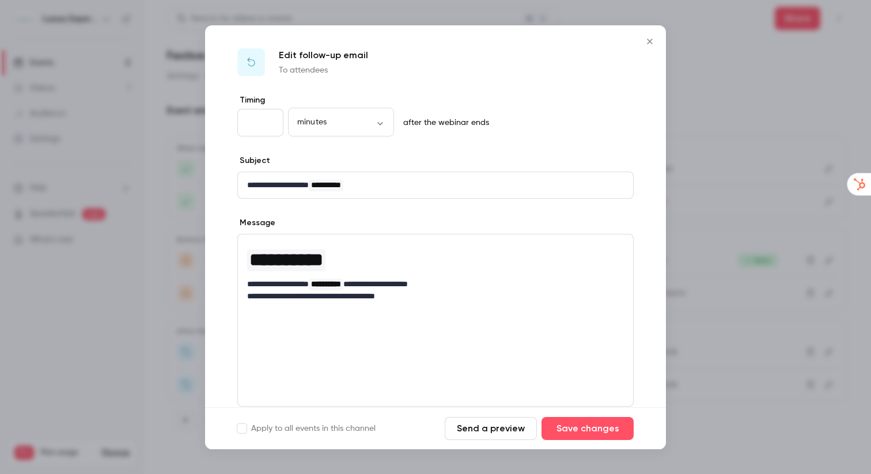
click at [650, 42] on icon "Close" at bounding box center [650, 41] width 14 height 9
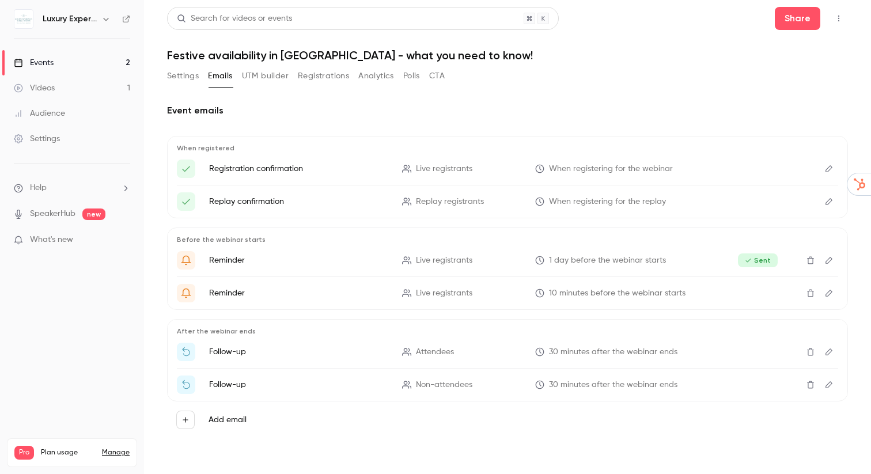
click at [829, 383] on icon "Edit" at bounding box center [828, 385] width 9 height 8
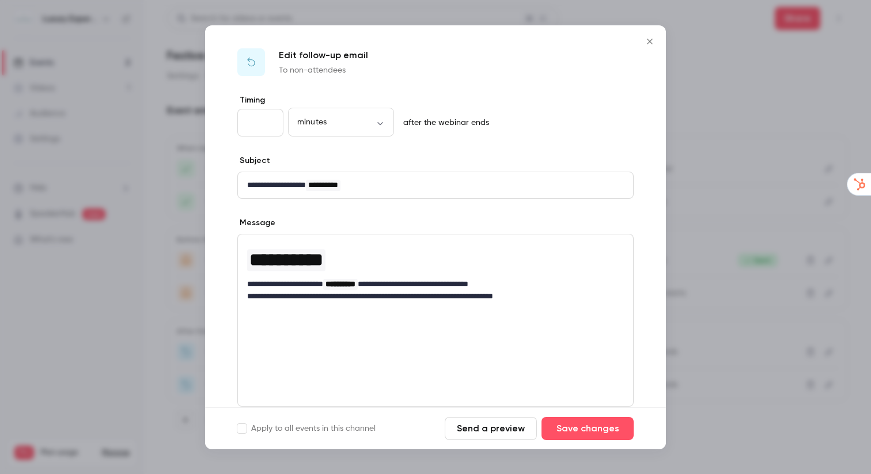
click at [651, 41] on icon "Close" at bounding box center [650, 41] width 14 height 9
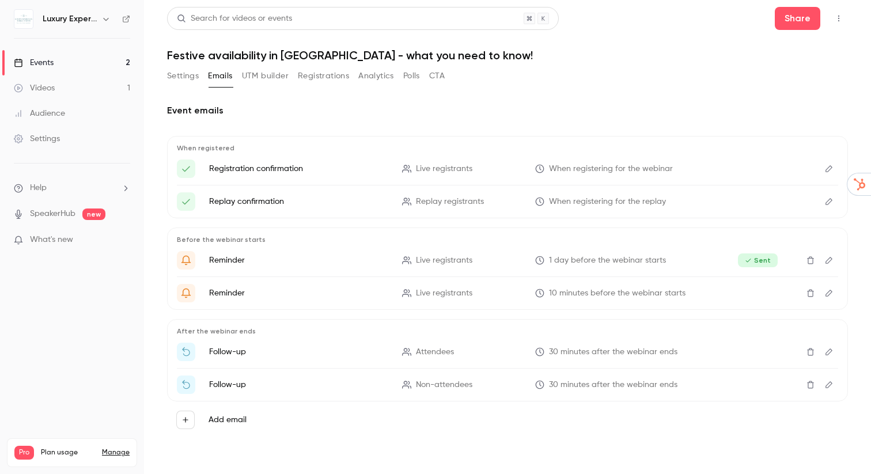
click at [47, 60] on div "Events" at bounding box center [34, 63] width 40 height 12
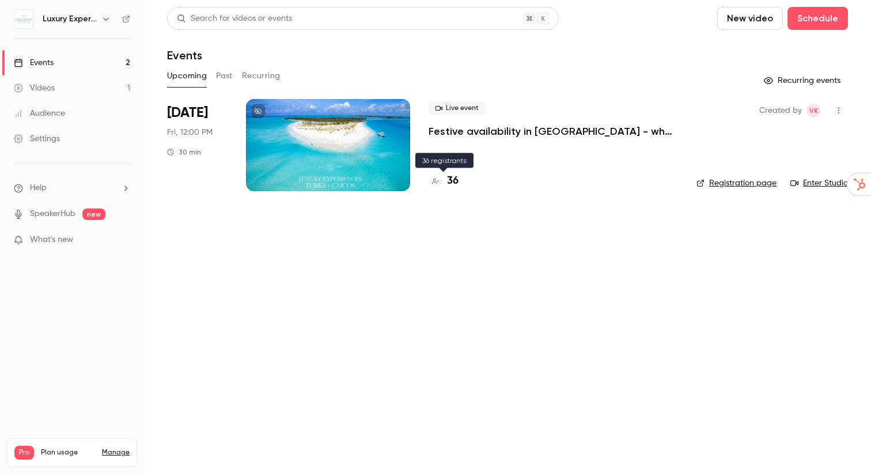
click at [452, 181] on h4 "36" at bounding box center [453, 181] width 12 height 16
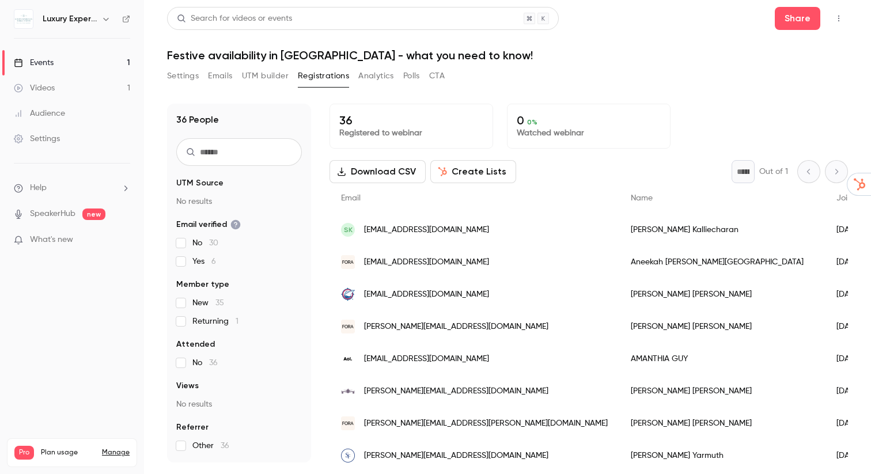
click at [223, 81] on button "Emails" at bounding box center [220, 76] width 24 height 18
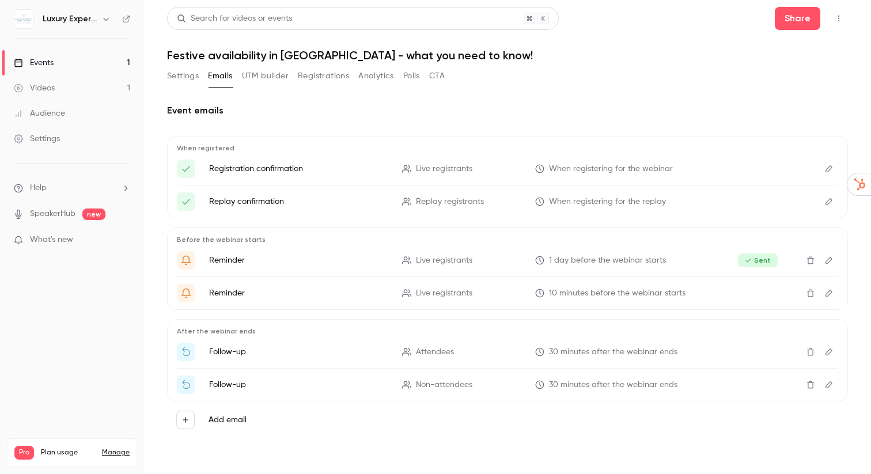
click at [176, 79] on button "Settings" at bounding box center [183, 76] width 32 height 18
